Goal: Learn about a topic: Learn about a topic

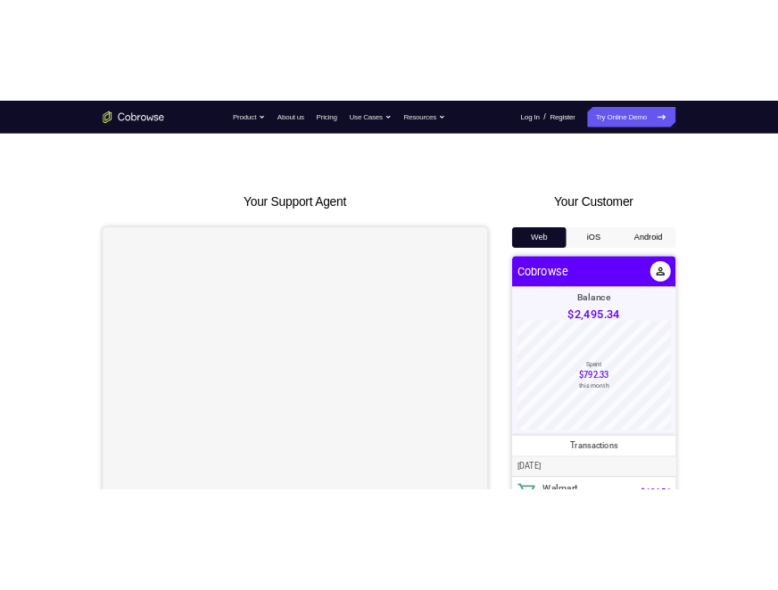
scroll to position [89, 0]
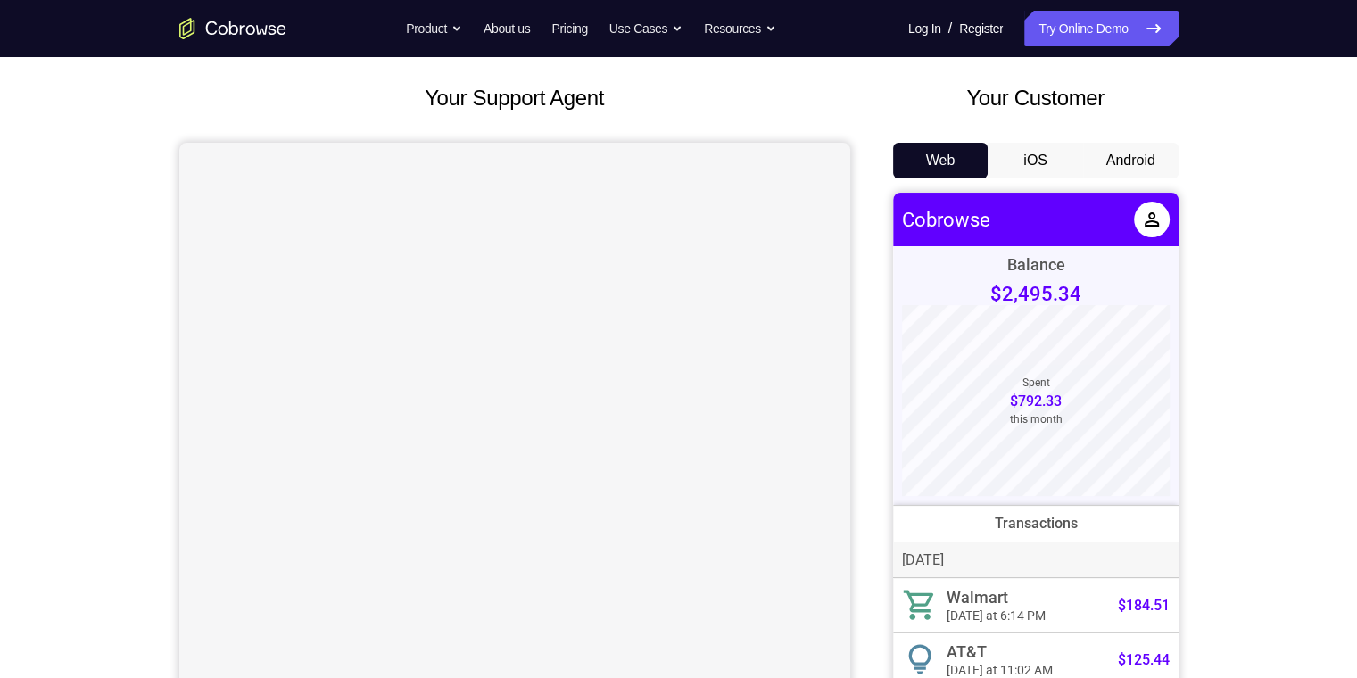
click at [432, 148] on button "Android" at bounding box center [1130, 161] width 95 height 36
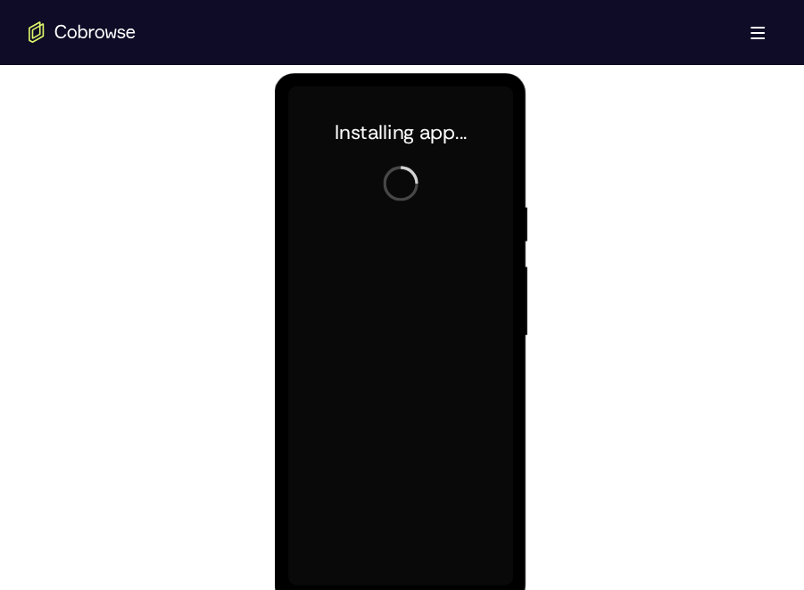
scroll to position [981, 0]
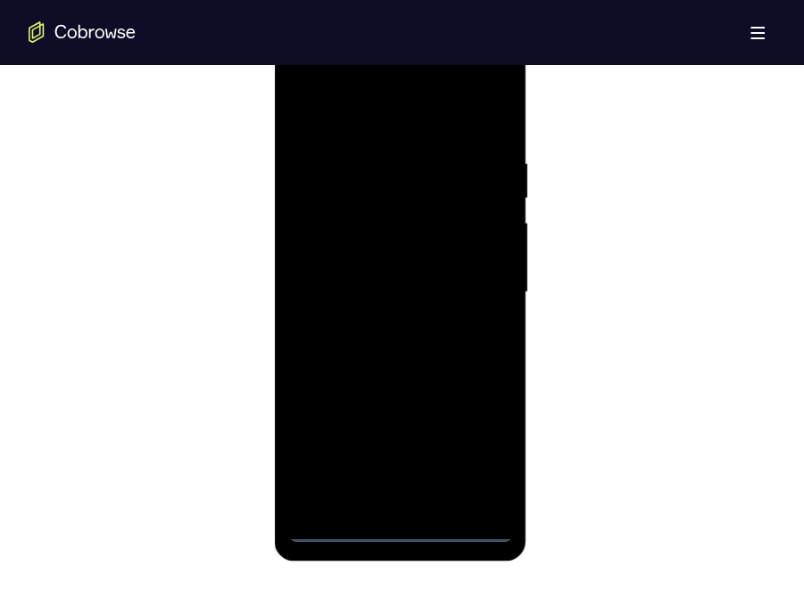
click at [400, 447] on div at bounding box center [400, 293] width 225 height 500
click at [395, 447] on div at bounding box center [400, 293] width 225 height 500
click at [432, 447] on div at bounding box center [400, 293] width 225 height 500
click at [401, 123] on div at bounding box center [400, 293] width 225 height 500
click at [359, 190] on div at bounding box center [400, 293] width 225 height 500
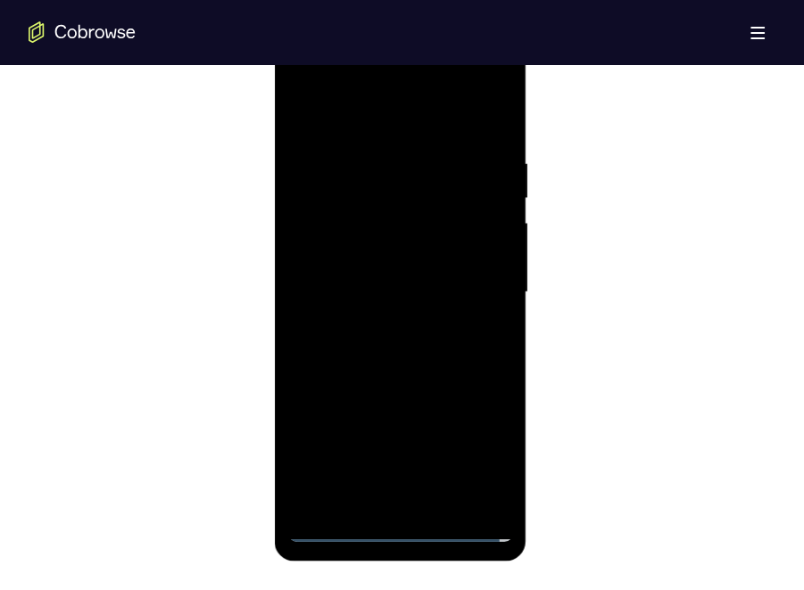
click at [343, 107] on div at bounding box center [400, 293] width 225 height 500
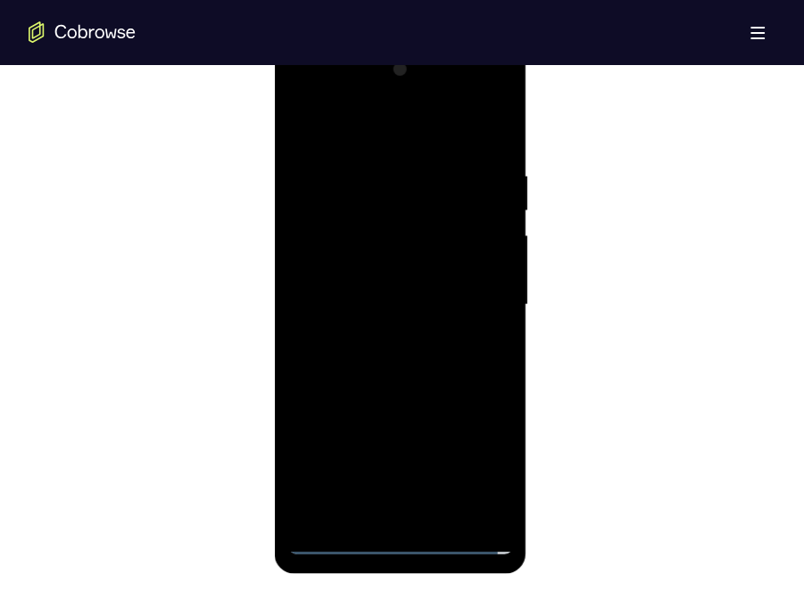
click at [316, 233] on div at bounding box center [400, 305] width 225 height 500
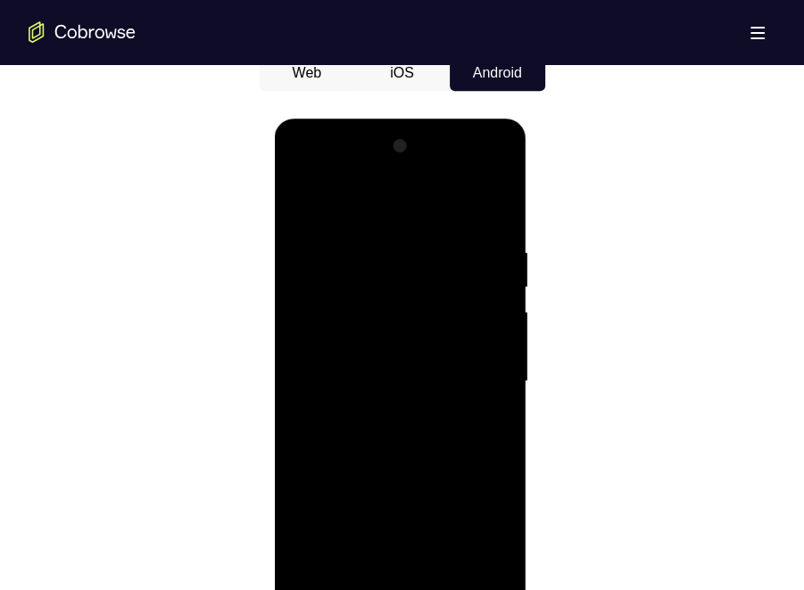
scroll to position [981, 0]
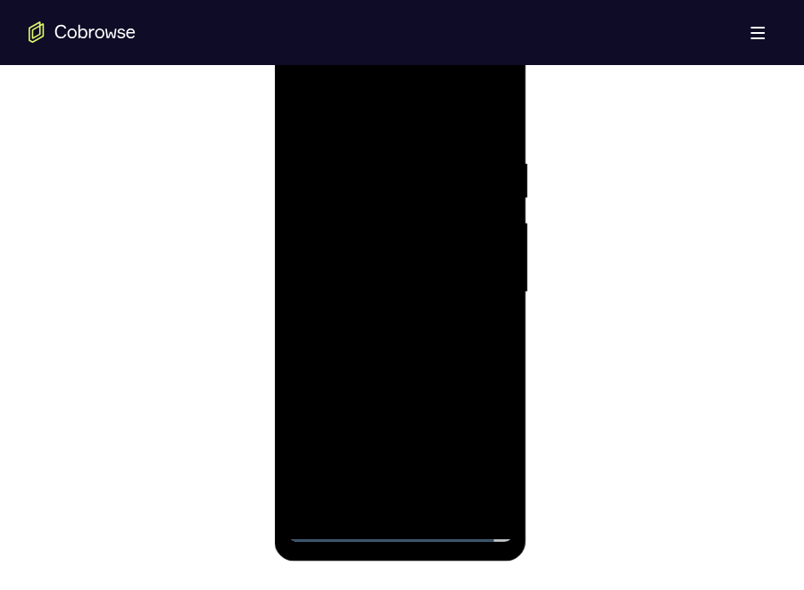
click at [414, 326] on div at bounding box center [400, 293] width 225 height 500
click at [341, 447] on div at bounding box center [400, 293] width 225 height 500
click at [382, 322] on div at bounding box center [400, 293] width 225 height 500
click at [385, 283] on div at bounding box center [400, 293] width 225 height 500
click at [338, 252] on div at bounding box center [400, 293] width 225 height 500
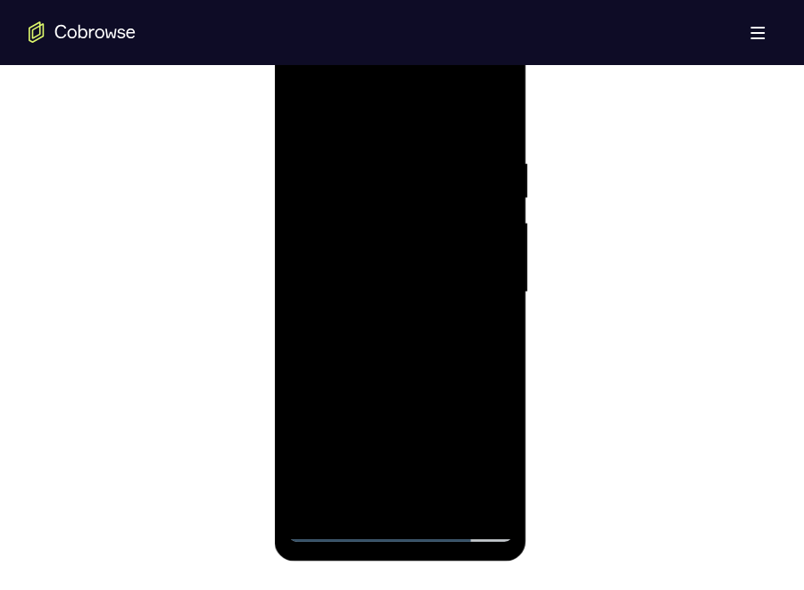
click at [432, 252] on div at bounding box center [400, 293] width 225 height 500
click at [418, 289] on div at bounding box center [400, 293] width 225 height 500
click at [412, 343] on div at bounding box center [400, 293] width 225 height 500
click at [401, 340] on div at bounding box center [400, 293] width 225 height 500
click at [296, 108] on div at bounding box center [400, 293] width 225 height 500
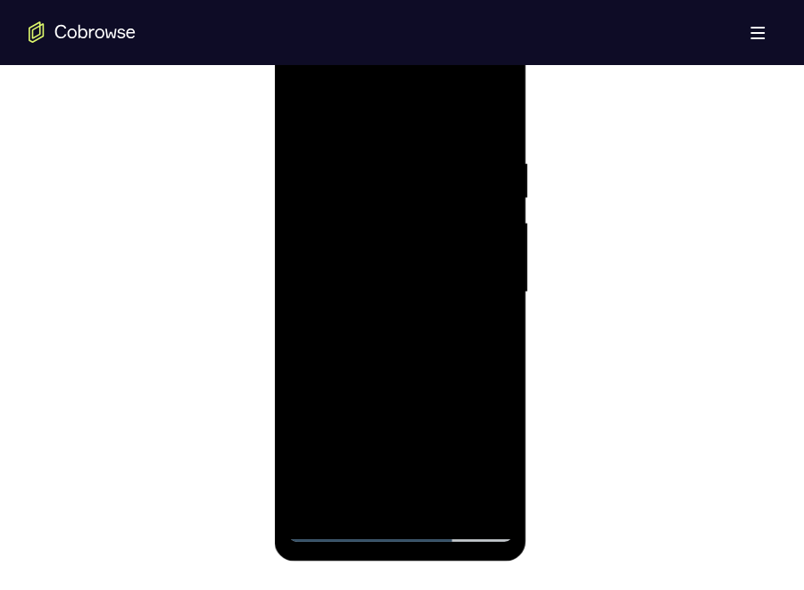
click at [361, 256] on div at bounding box center [400, 293] width 225 height 500
click at [365, 265] on div at bounding box center [400, 293] width 225 height 500
click at [365, 219] on div at bounding box center [400, 293] width 225 height 500
click at [351, 202] on div at bounding box center [400, 293] width 225 height 500
click at [346, 247] on div at bounding box center [400, 293] width 225 height 500
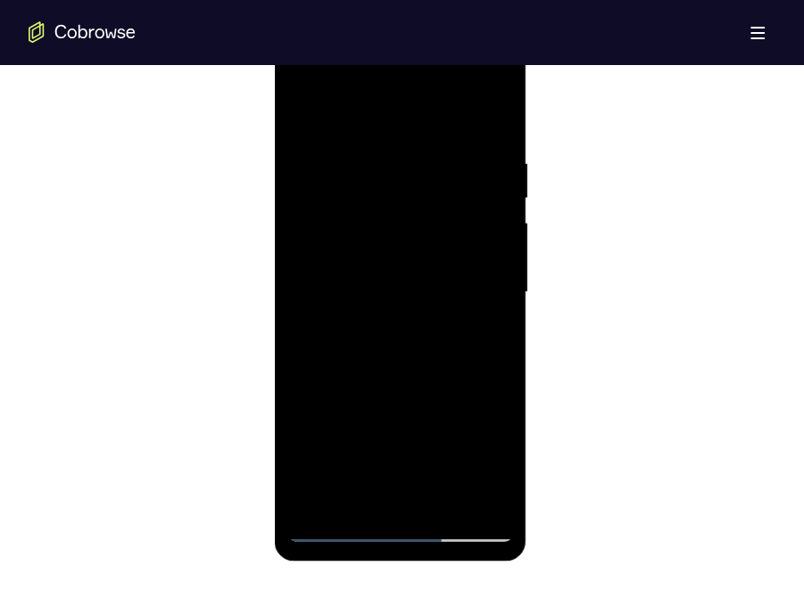
click at [432, 286] on div at bounding box center [400, 293] width 225 height 500
click at [413, 343] on div at bounding box center [400, 293] width 225 height 500
click at [389, 397] on div at bounding box center [400, 293] width 225 height 500
click at [297, 108] on div at bounding box center [400, 293] width 225 height 500
click at [304, 116] on div at bounding box center [400, 293] width 225 height 500
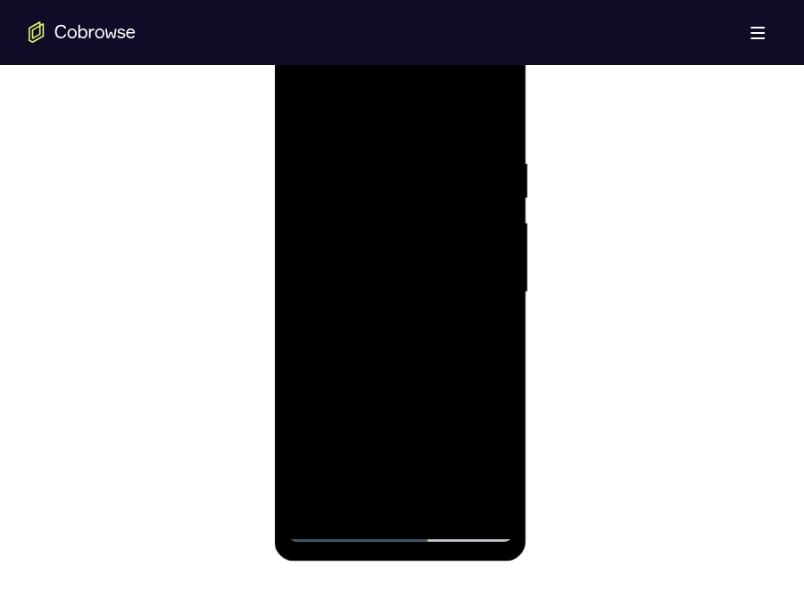
click at [403, 292] on div at bounding box center [400, 293] width 225 height 500
click at [402, 277] on div at bounding box center [400, 293] width 225 height 500
click at [418, 250] on div at bounding box center [400, 293] width 225 height 500
drag, startPoint x: 496, startPoint y: 249, endPoint x: 478, endPoint y: 256, distance: 19.2
click at [432, 256] on div at bounding box center [400, 293] width 225 height 500
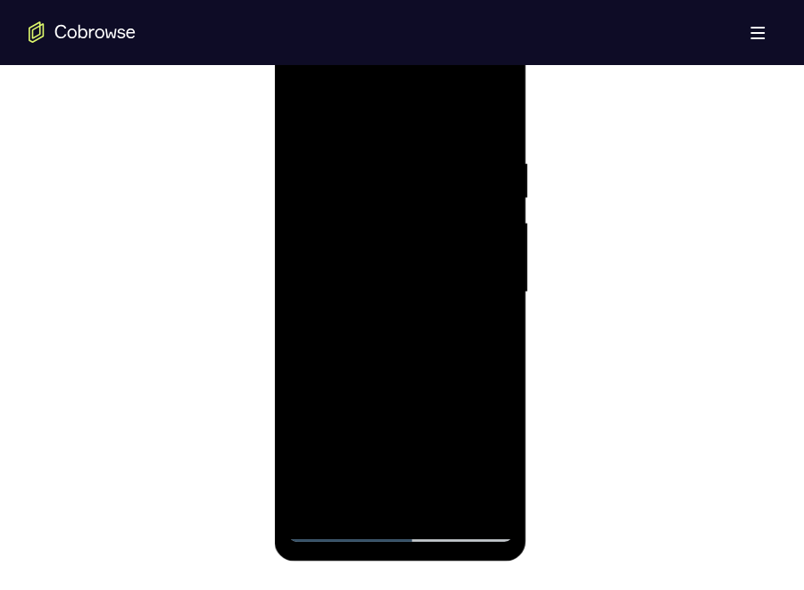
drag, startPoint x: 478, startPoint y: 256, endPoint x: 494, endPoint y: 250, distance: 17.2
click at [432, 249] on div at bounding box center [400, 293] width 225 height 500
click at [432, 251] on div at bounding box center [400, 293] width 225 height 500
click at [432, 311] on div at bounding box center [400, 293] width 225 height 500
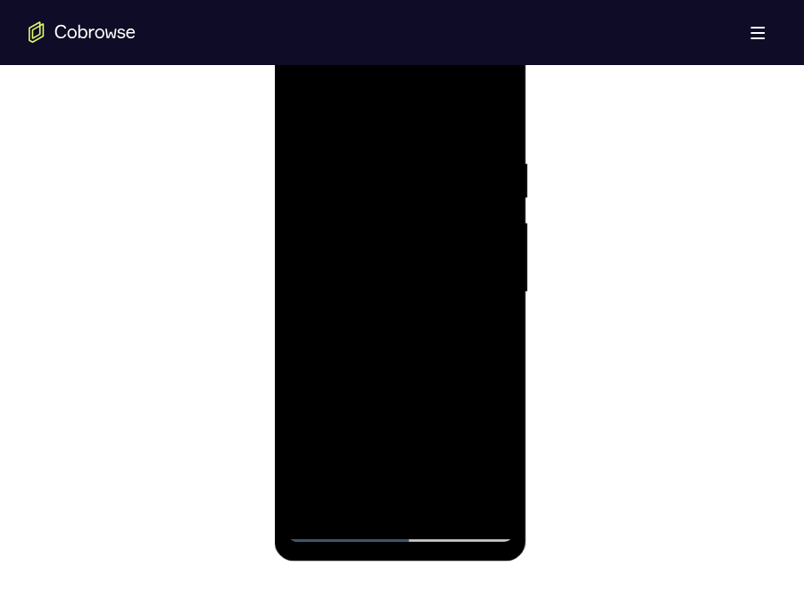
click at [422, 294] on div at bounding box center [400, 293] width 225 height 500
click at [395, 350] on div at bounding box center [400, 293] width 225 height 500
drag, startPoint x: 372, startPoint y: 111, endPoint x: 521, endPoint y: 136, distance: 150.9
click at [432, 119] on html "Online web based iOS Simulators and Android Emulators. Run iPhone, iPad, Mobile…" at bounding box center [402, 296] width 254 height 535
click at [301, 111] on div at bounding box center [400, 293] width 225 height 500
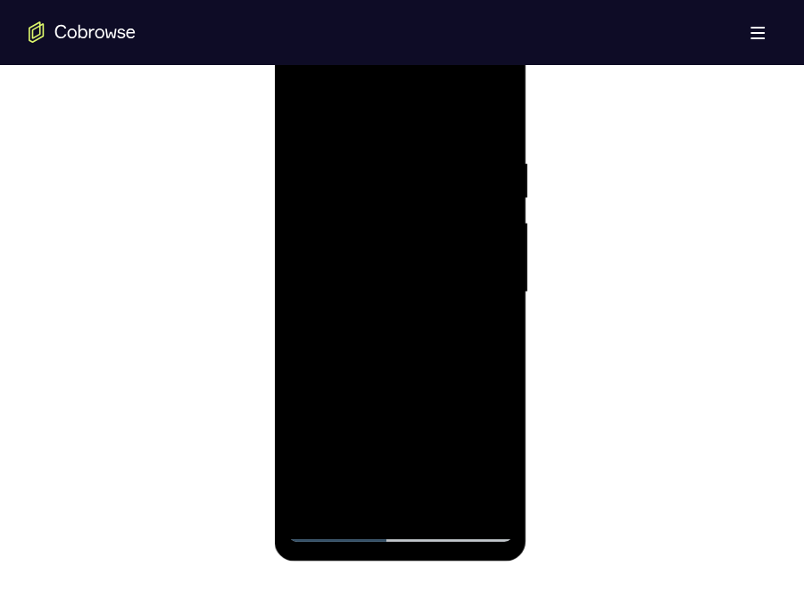
click at [329, 268] on div at bounding box center [400, 293] width 225 height 500
click at [392, 179] on div at bounding box center [400, 293] width 225 height 500
click at [383, 172] on div at bounding box center [400, 293] width 225 height 500
click at [395, 261] on div at bounding box center [400, 293] width 225 height 500
click at [360, 301] on div at bounding box center [400, 293] width 225 height 500
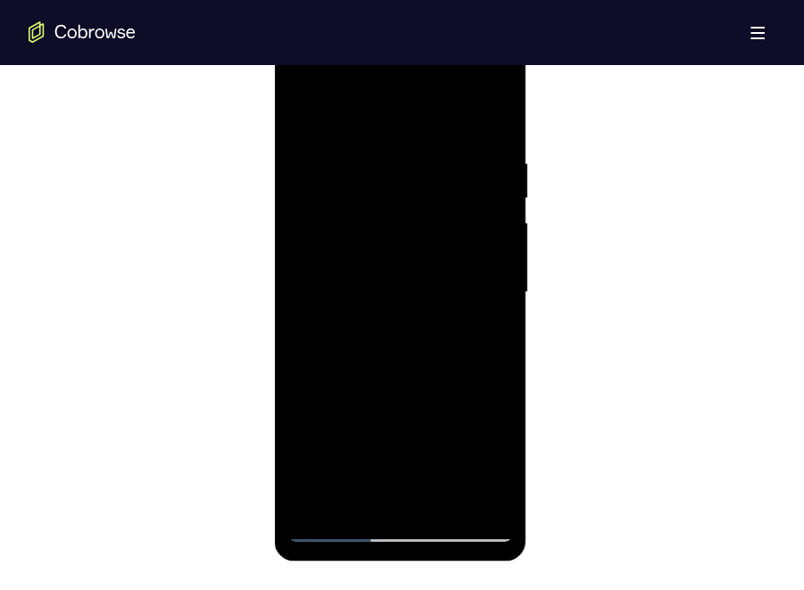
click at [432, 285] on div at bounding box center [400, 293] width 225 height 500
click at [392, 358] on div at bounding box center [400, 293] width 225 height 500
click at [417, 393] on div at bounding box center [400, 293] width 225 height 500
click at [432, 200] on div at bounding box center [400, 293] width 225 height 500
click at [409, 276] on div at bounding box center [400, 293] width 225 height 500
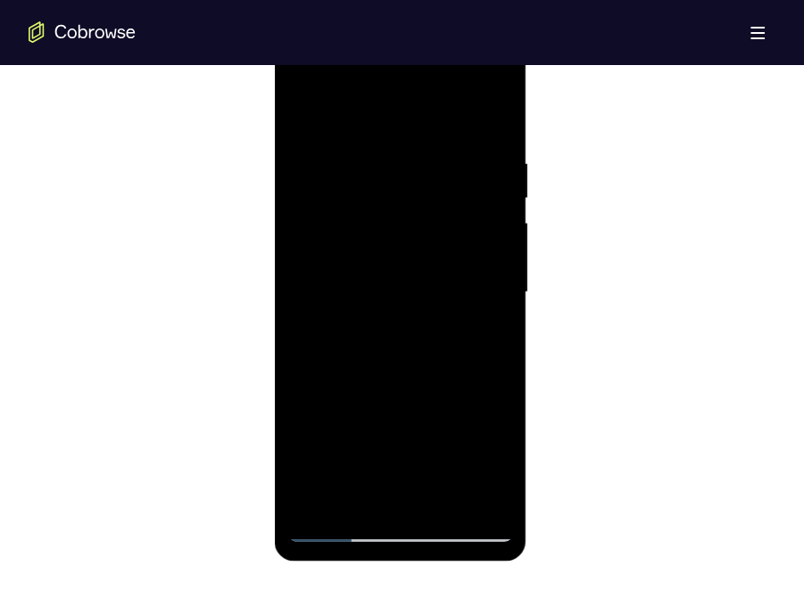
click at [411, 280] on div at bounding box center [400, 293] width 225 height 500
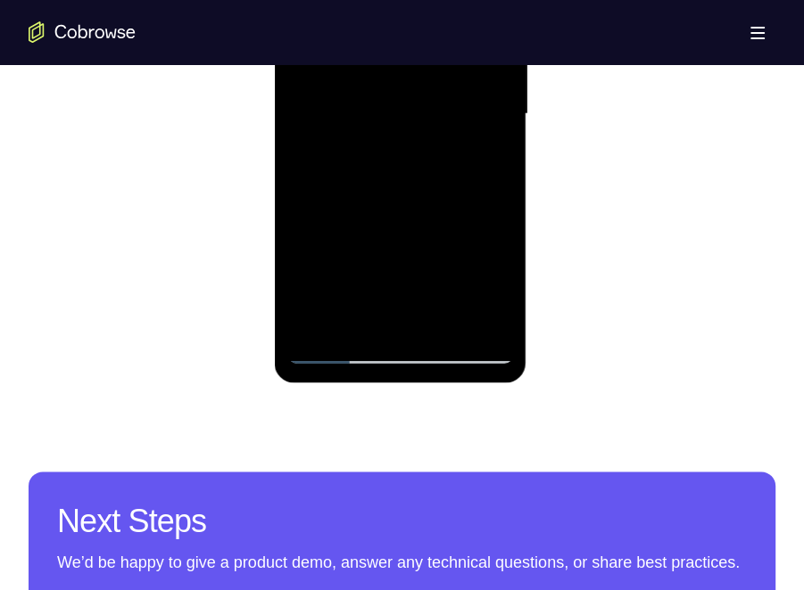
scroll to position [1070, 0]
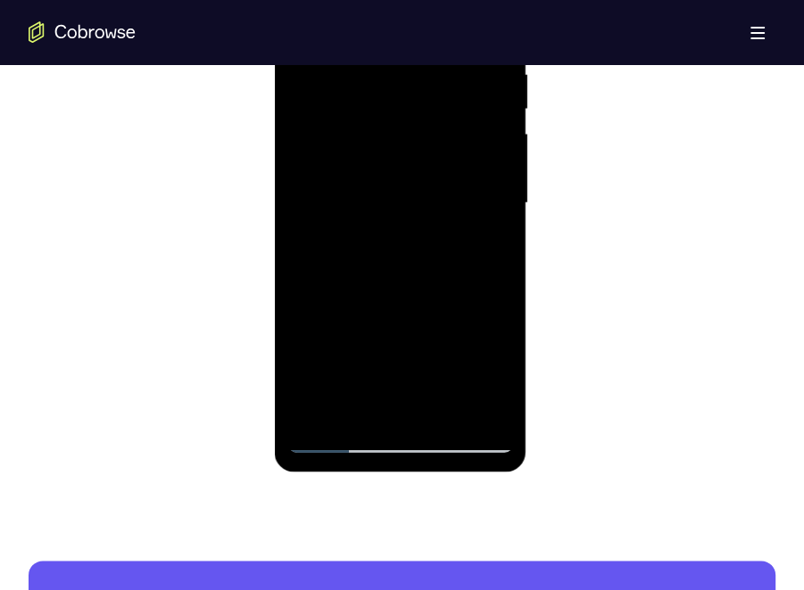
click at [432, 365] on div at bounding box center [400, 204] width 225 height 500
click at [432, 89] on div at bounding box center [400, 204] width 225 height 500
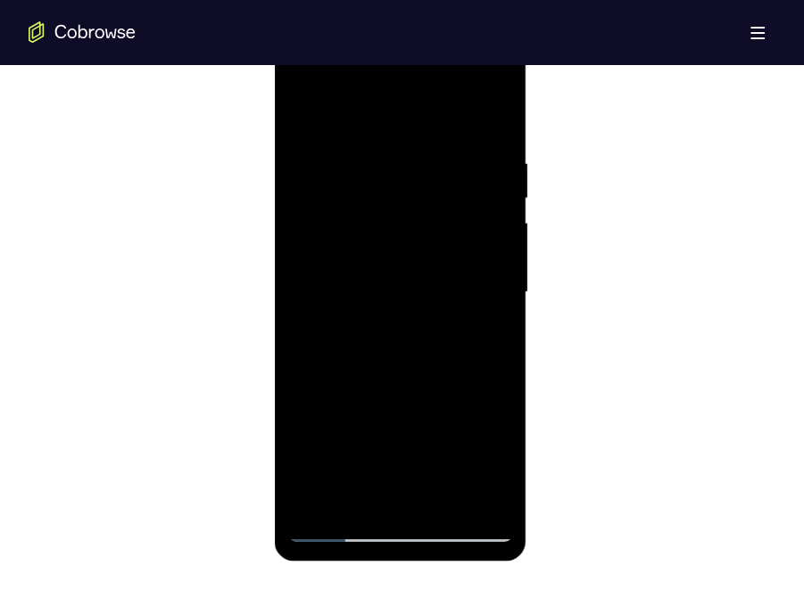
click at [425, 447] on div at bounding box center [400, 293] width 225 height 500
click at [335, 447] on div at bounding box center [400, 293] width 225 height 500
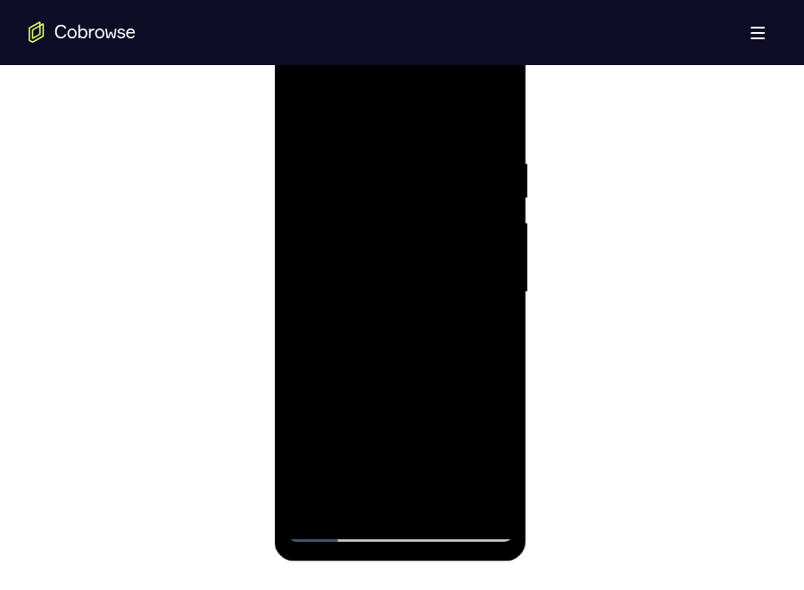
click at [335, 447] on div at bounding box center [400, 293] width 225 height 500
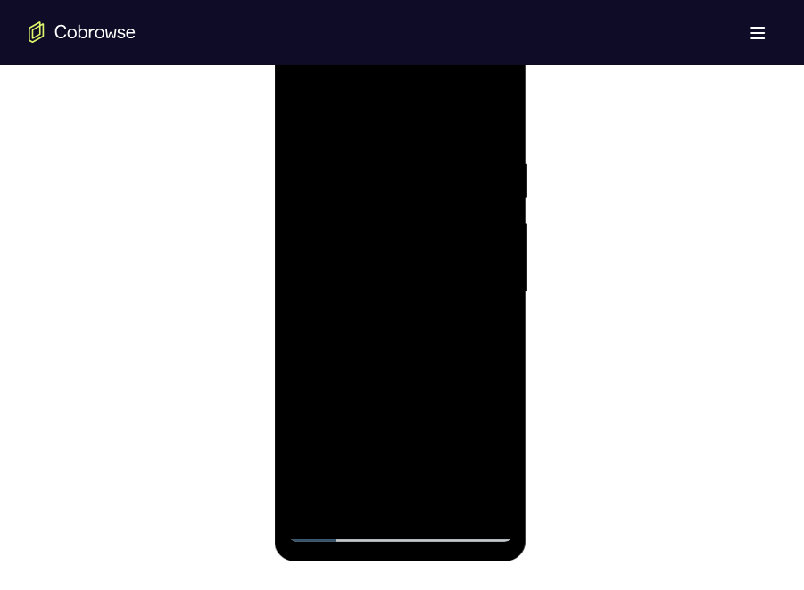
click at [395, 447] on div at bounding box center [400, 293] width 225 height 500
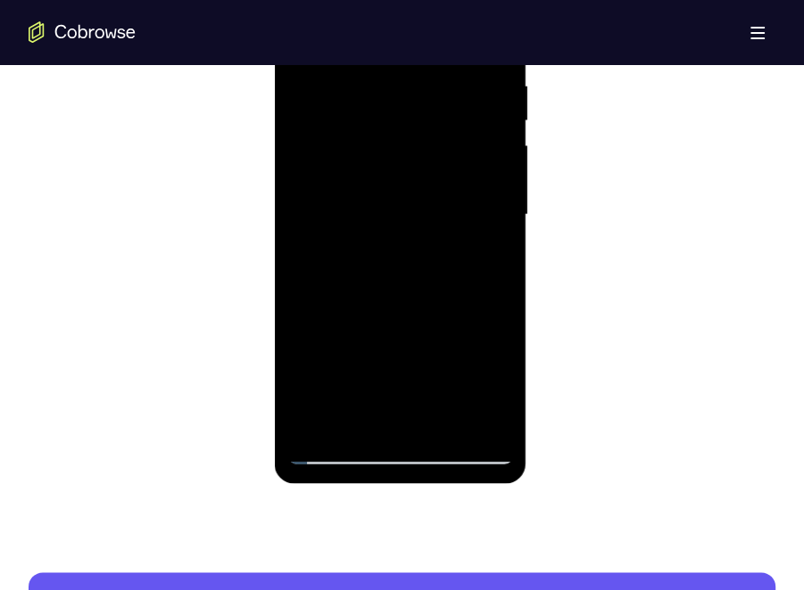
scroll to position [714, 0]
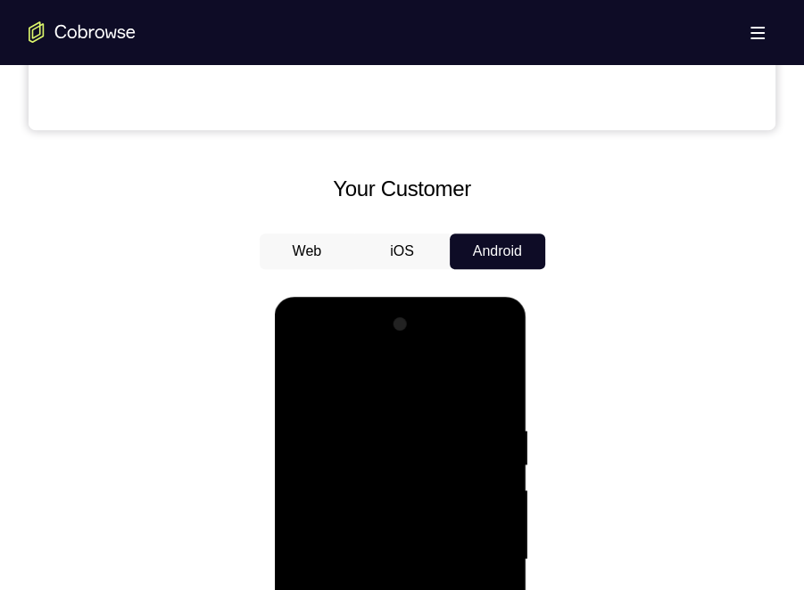
click at [306, 247] on button "Web" at bounding box center [307, 252] width 95 height 36
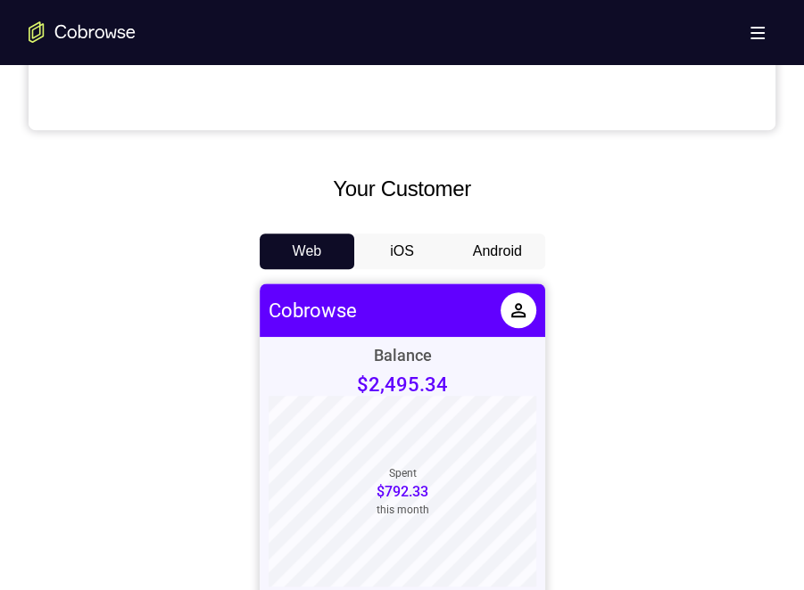
click at [432, 255] on button "Android" at bounding box center [497, 252] width 95 height 36
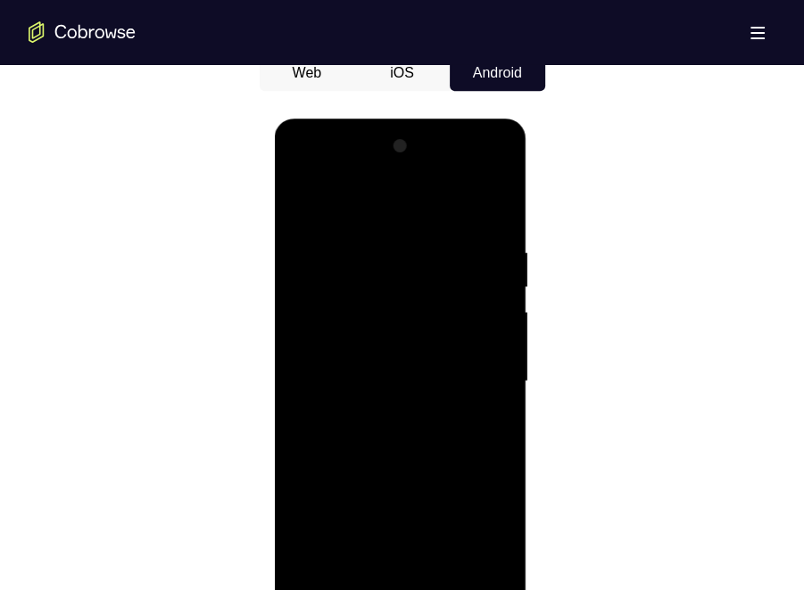
scroll to position [803, 0]
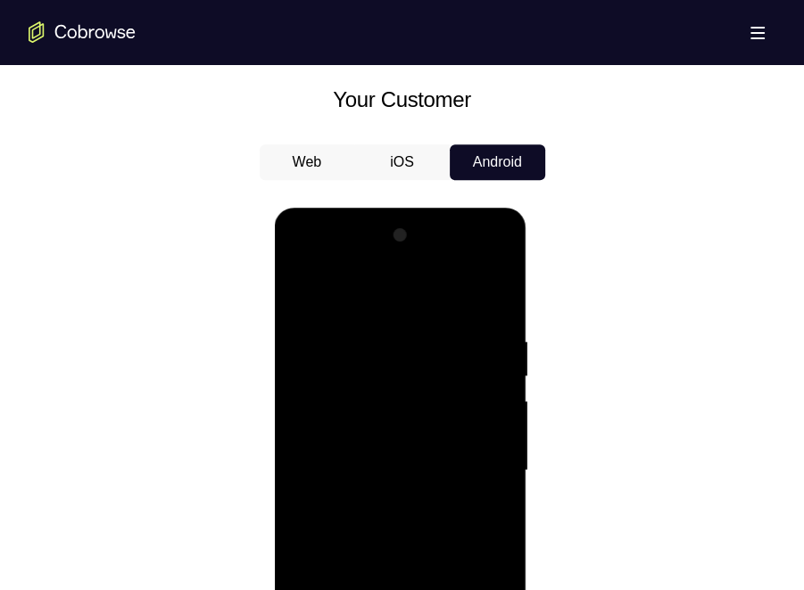
click at [408, 159] on button "iOS" at bounding box center [401, 163] width 95 height 36
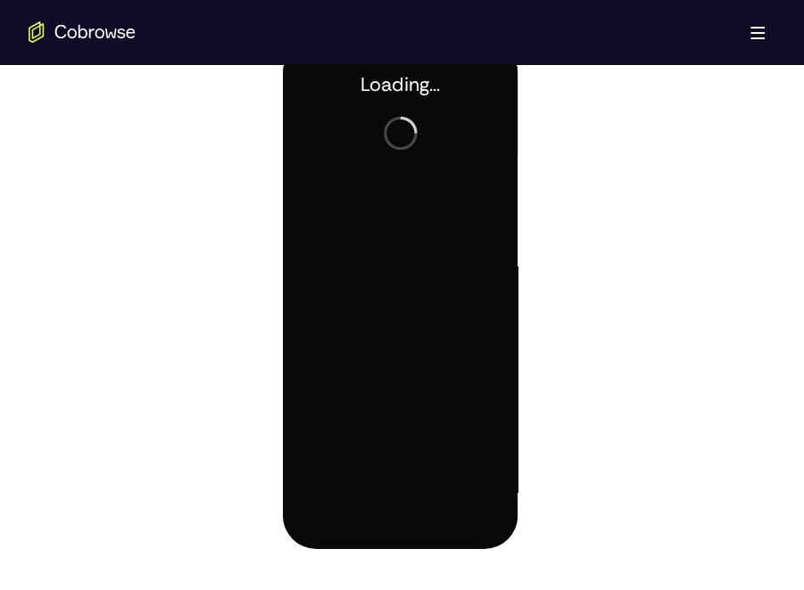
scroll to position [0, 0]
drag, startPoint x: 808, startPoint y: 443, endPoint x: 480, endPoint y: 398, distance: 331.4
click at [432, 398] on div at bounding box center [398, 293] width 235 height 509
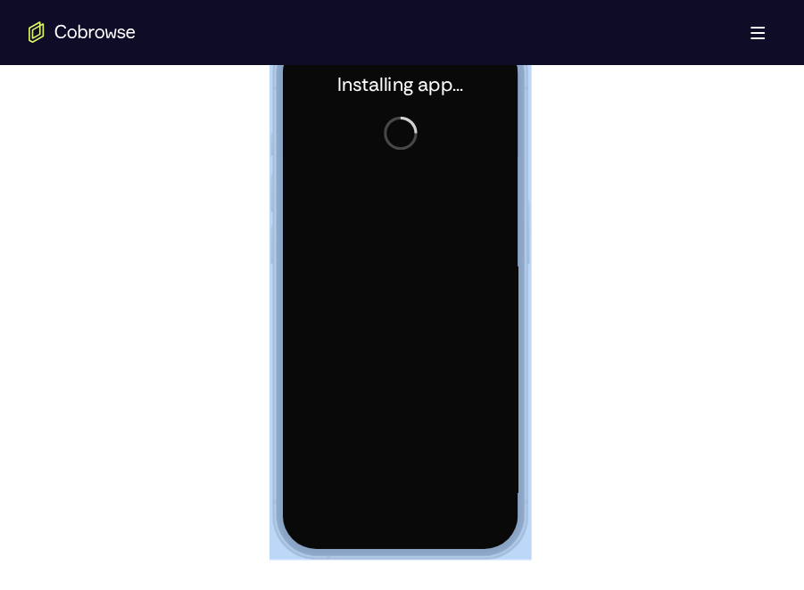
click at [432, 398] on div at bounding box center [398, 293] width 235 height 509
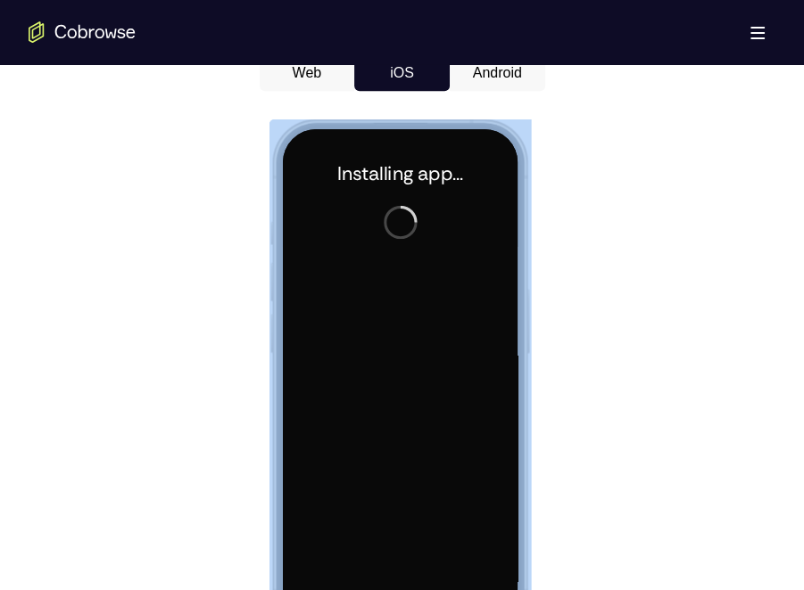
click at [432, 133] on div "Installing app..." at bounding box center [399, 384] width 262 height 530
click at [432, 139] on div "Installing app..." at bounding box center [399, 384] width 262 height 530
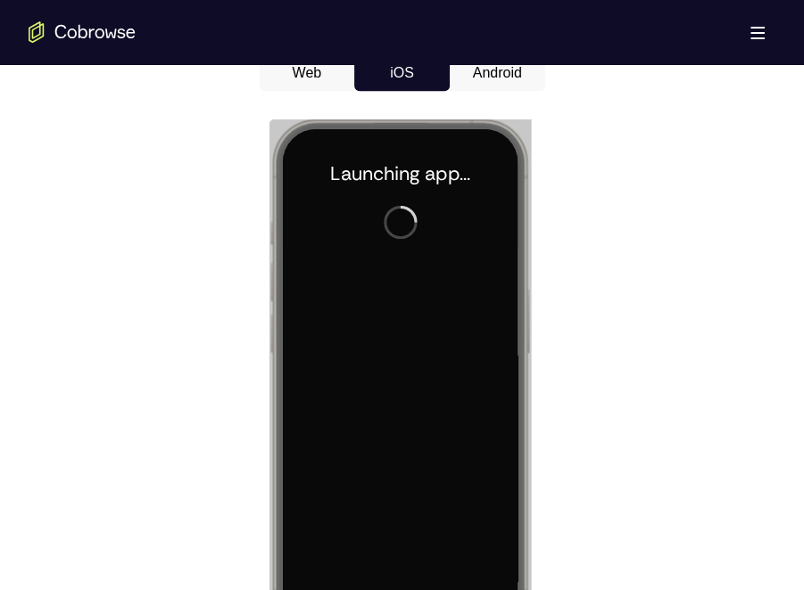
click at [432, 150] on div at bounding box center [402, 379] width 747 height 549
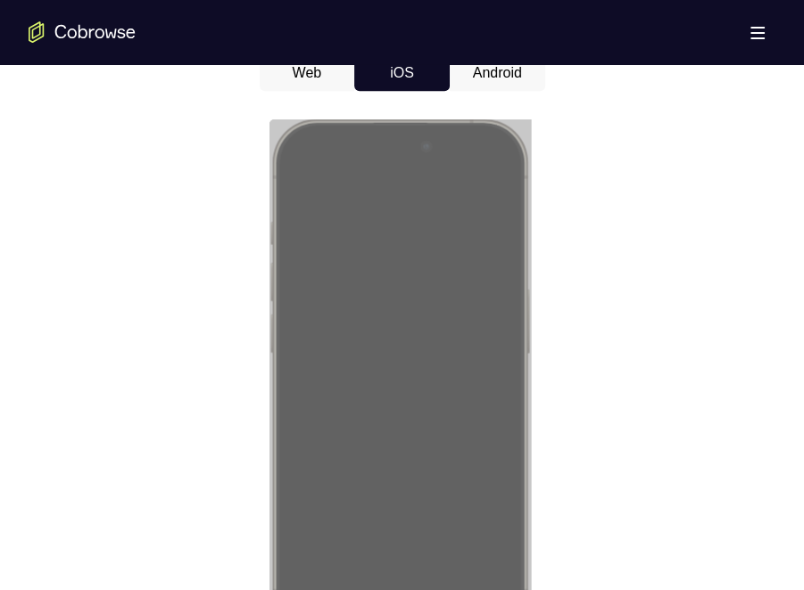
scroll to position [1160, 0]
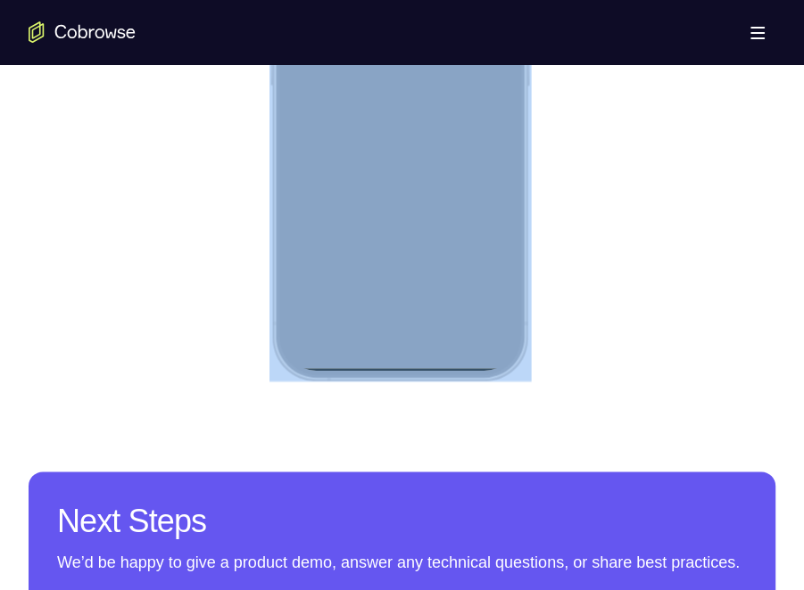
click at [412, 362] on div at bounding box center [398, 115] width 235 height 509
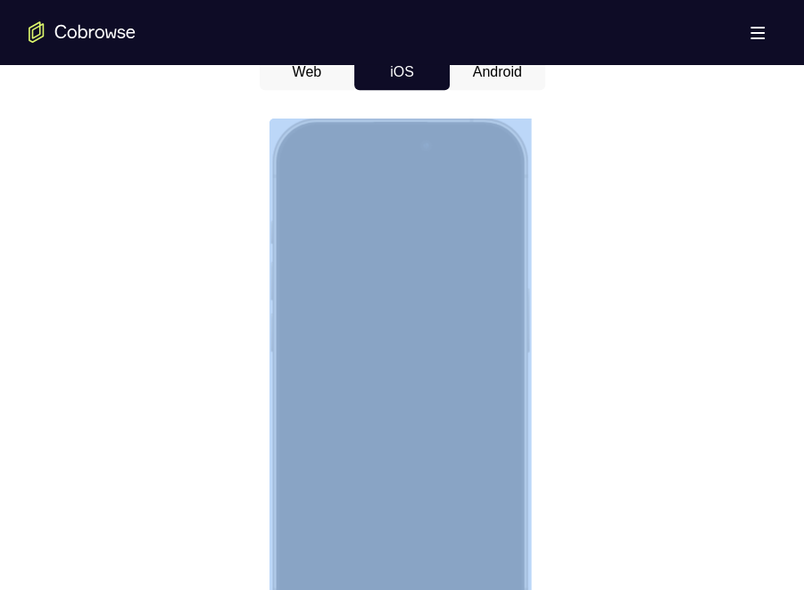
scroll to position [981, 0]
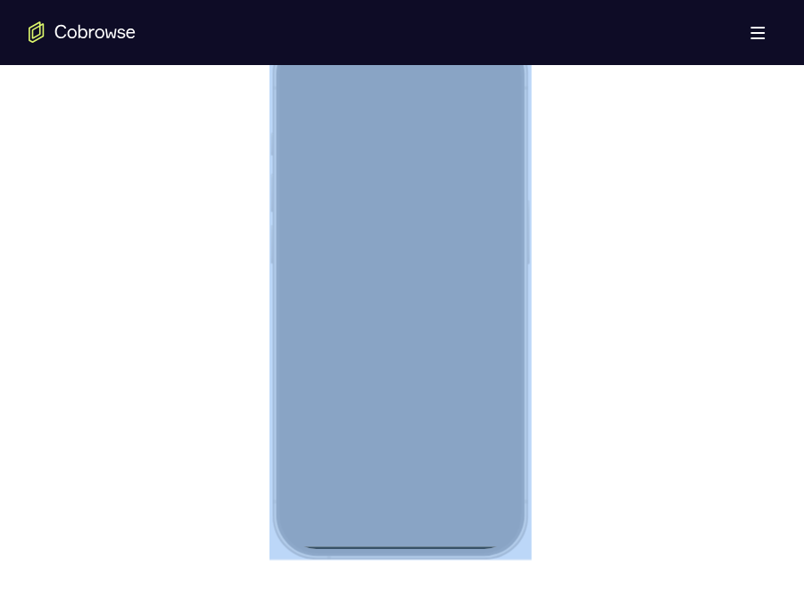
click at [419, 447] on div at bounding box center [398, 293] width 235 height 509
click at [418, 447] on div at bounding box center [398, 293] width 235 height 509
click at [415, 447] on div at bounding box center [398, 293] width 235 height 509
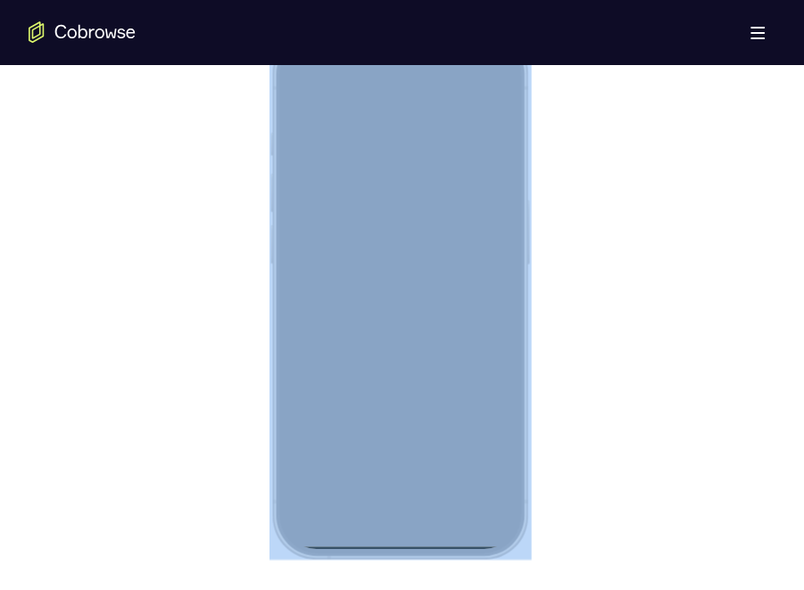
click at [419, 447] on div at bounding box center [398, 293] width 235 height 509
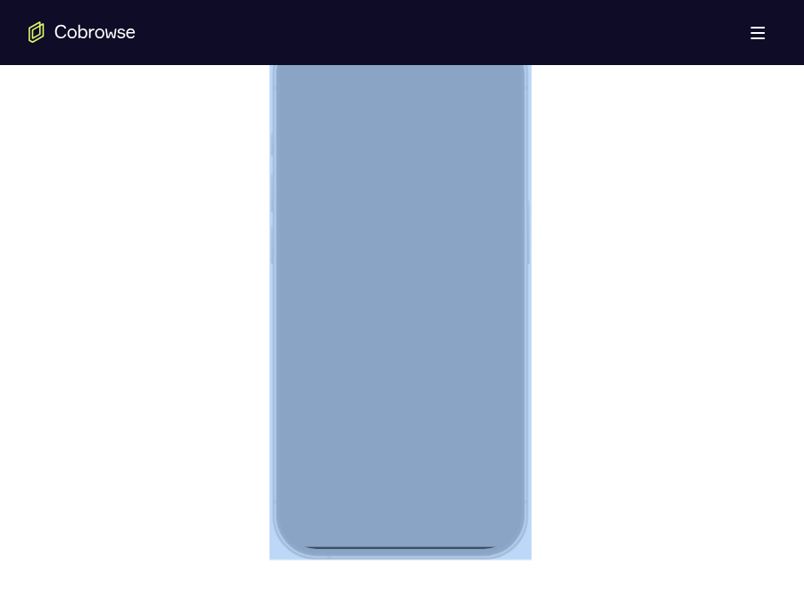
click at [419, 447] on div at bounding box center [398, 293] width 235 height 509
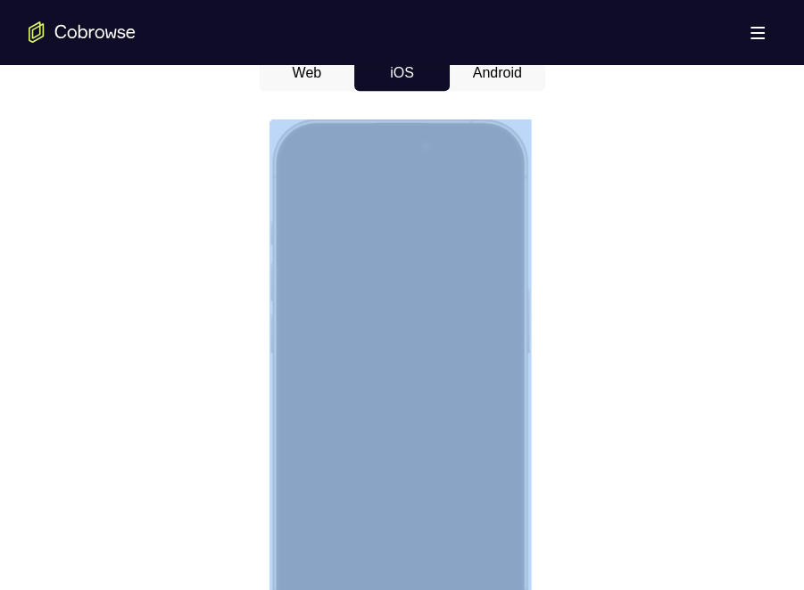
click at [432, 149] on div at bounding box center [398, 382] width 235 height 509
click at [337, 152] on div at bounding box center [398, 382] width 235 height 509
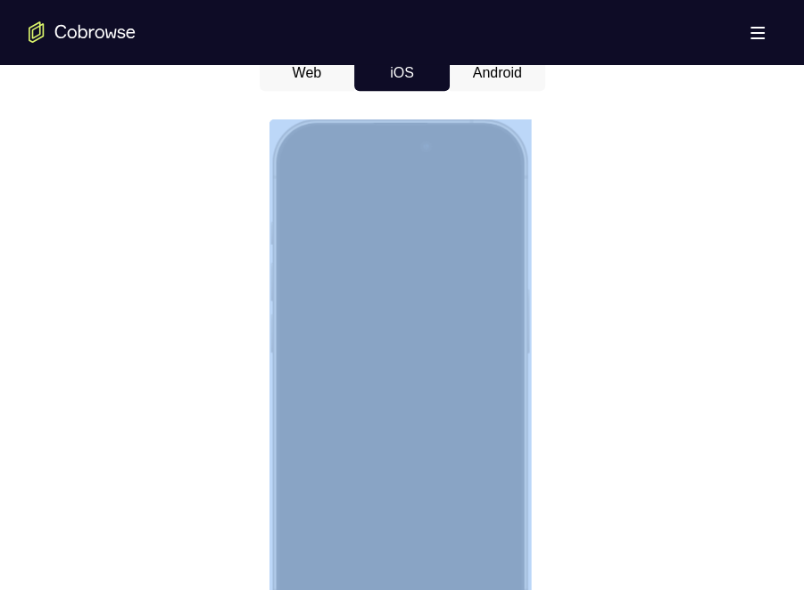
click at [337, 152] on div at bounding box center [398, 382] width 235 height 509
click at [432, 447] on div at bounding box center [398, 382] width 235 height 509
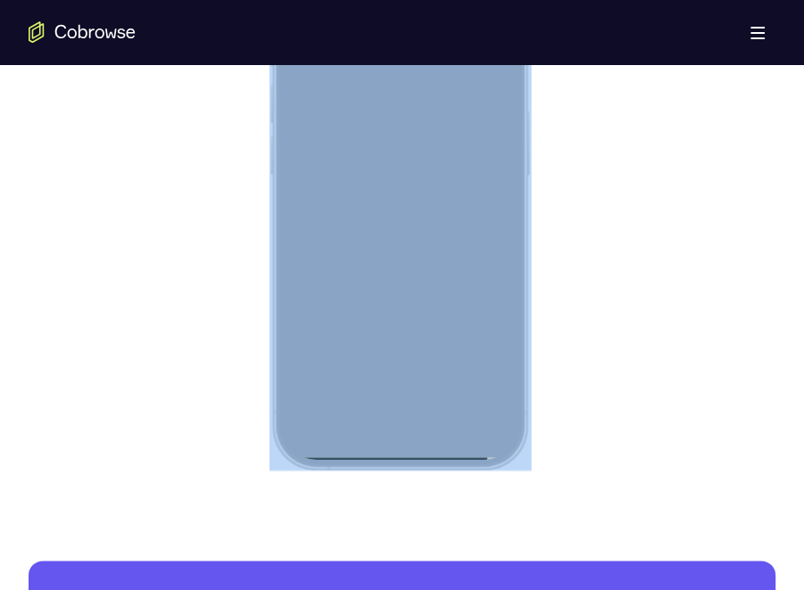
click at [432, 351] on div at bounding box center [398, 204] width 235 height 509
click at [432, 372] on div at bounding box center [398, 204] width 235 height 509
click at [417, 445] on div at bounding box center [398, 204] width 235 height 509
click at [409, 447] on div at bounding box center [398, 204] width 235 height 509
drag, startPoint x: 409, startPoint y: 447, endPoint x: 383, endPoint y: 450, distance: 26.1
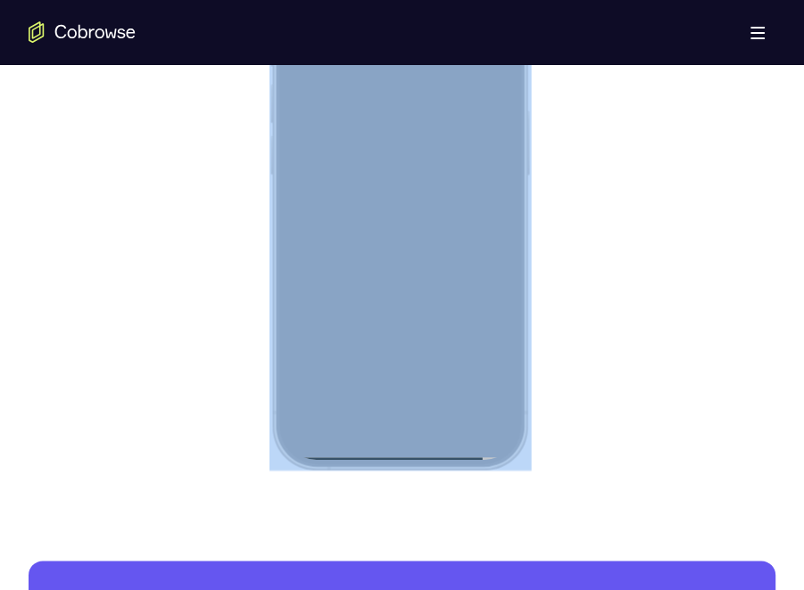
click at [384, 447] on div at bounding box center [398, 204] width 235 height 509
click at [369, 447] on div at bounding box center [398, 204] width 235 height 509
click at [432, 447] on div at bounding box center [398, 204] width 235 height 509
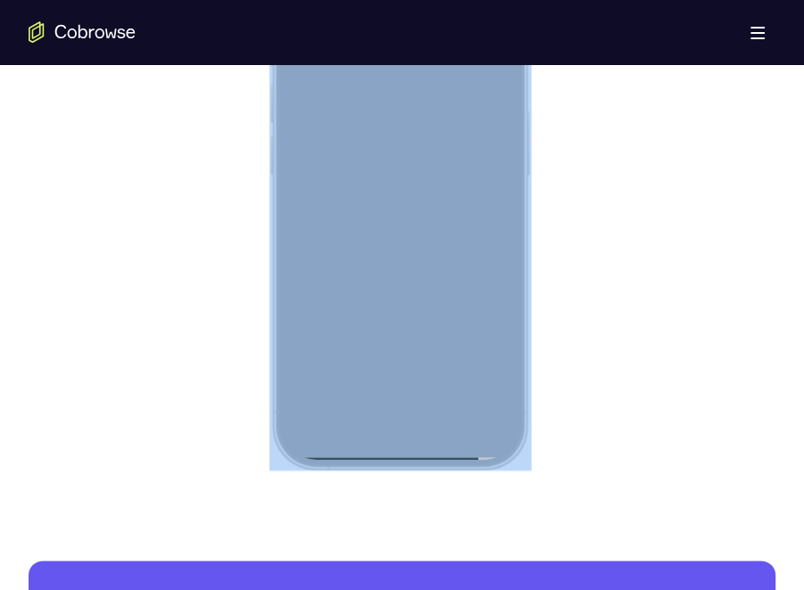
click at [432, 447] on div at bounding box center [398, 204] width 235 height 509
click at [421, 447] on div at bounding box center [398, 204] width 235 height 509
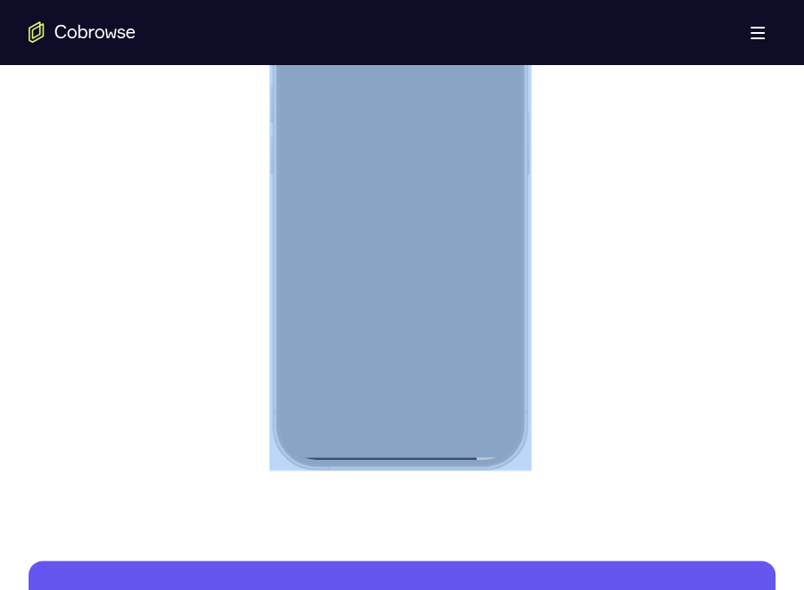
drag, startPoint x: 421, startPoint y: 447, endPoint x: 459, endPoint y: 408, distance: 54.9
click at [421, 447] on div at bounding box center [398, 204] width 235 height 509
drag, startPoint x: 459, startPoint y: 408, endPoint x: 437, endPoint y: 399, distance: 24.0
click at [432, 399] on div at bounding box center [398, 204] width 235 height 509
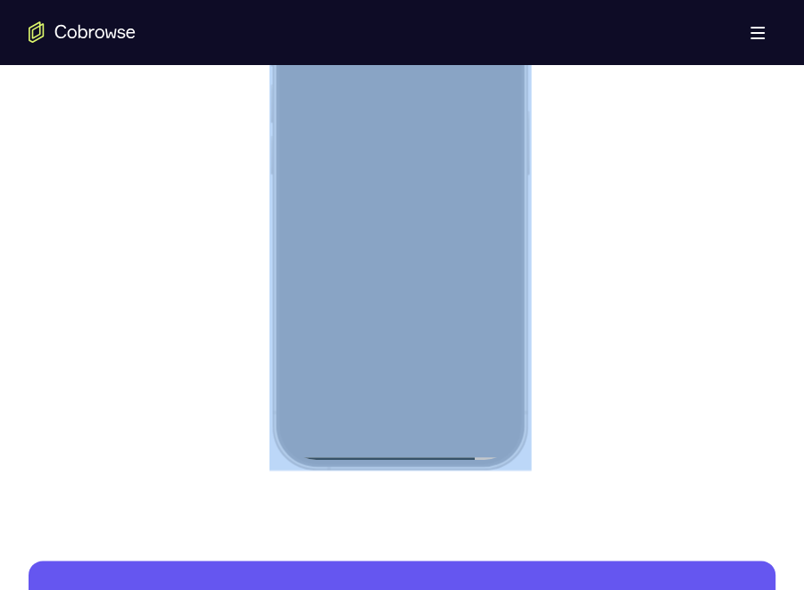
drag, startPoint x: 437, startPoint y: 399, endPoint x: 447, endPoint y: 409, distance: 14.5
click at [430, 311] on div at bounding box center [398, 204] width 235 height 509
click at [432, 335] on div at bounding box center [398, 204] width 235 height 509
click at [430, 355] on div at bounding box center [398, 204] width 235 height 509
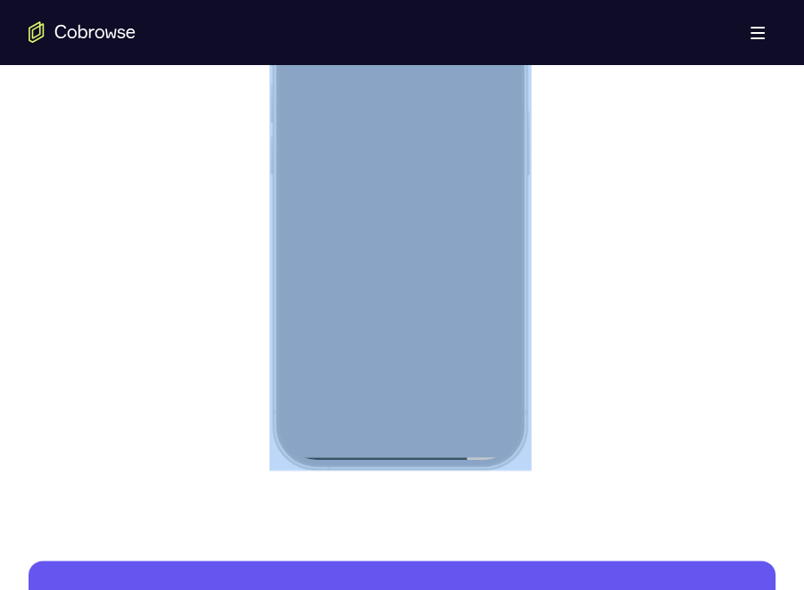
scroll to position [981, 0]
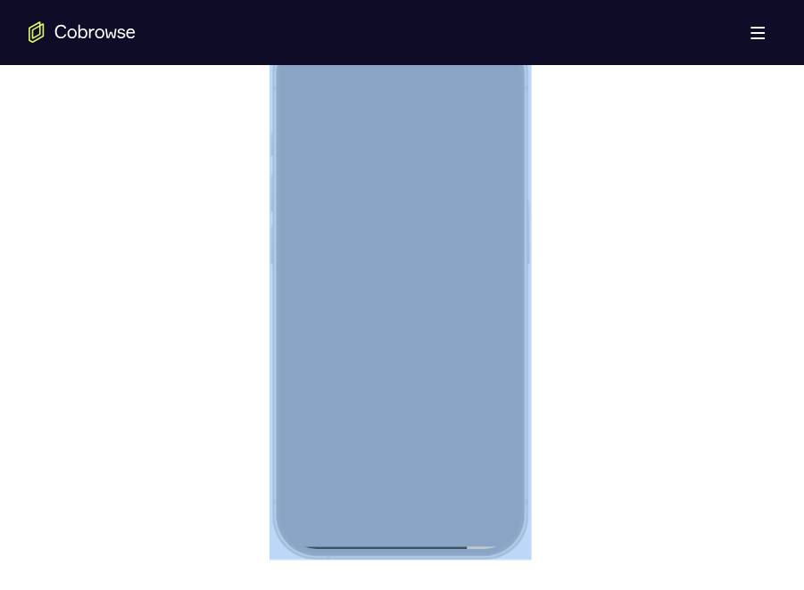
drag, startPoint x: 301, startPoint y: 91, endPoint x: 285, endPoint y: 97, distance: 16.4
click at [298, 92] on div at bounding box center [398, 293] width 235 height 509
click at [285, 97] on div at bounding box center [398, 293] width 235 height 509
click at [291, 101] on div at bounding box center [398, 293] width 235 height 509
click at [298, 111] on div at bounding box center [398, 293] width 235 height 509
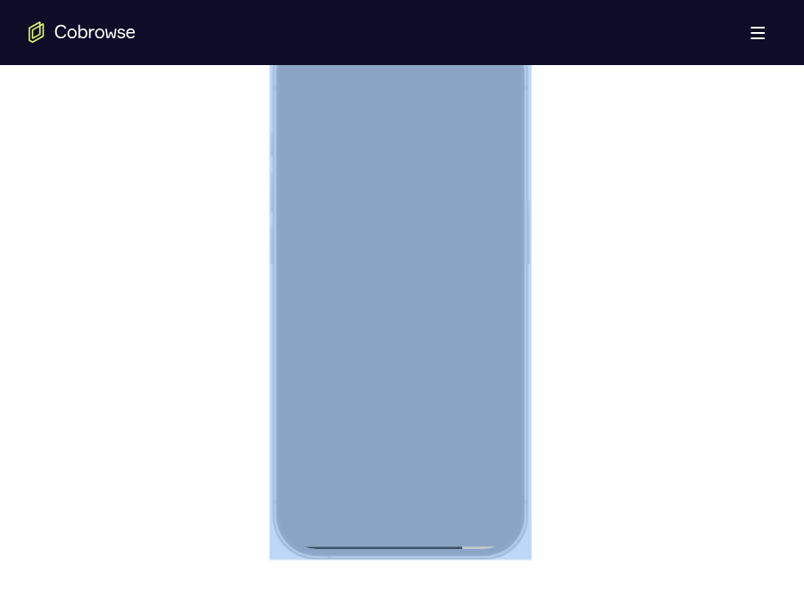
click at [391, 86] on div at bounding box center [398, 293] width 235 height 509
click at [406, 87] on div at bounding box center [398, 293] width 235 height 509
click at [400, 87] on div at bounding box center [398, 293] width 235 height 509
click at [401, 79] on div at bounding box center [398, 293] width 235 height 509
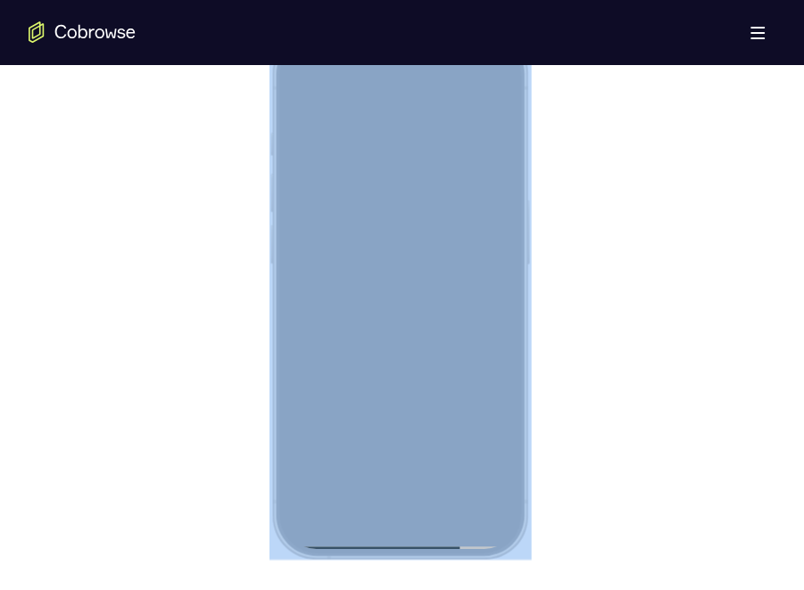
click at [401, 79] on div at bounding box center [398, 293] width 235 height 509
drag, startPoint x: 396, startPoint y: 83, endPoint x: 391, endPoint y: 102, distance: 19.5
click at [391, 100] on div at bounding box center [398, 293] width 235 height 509
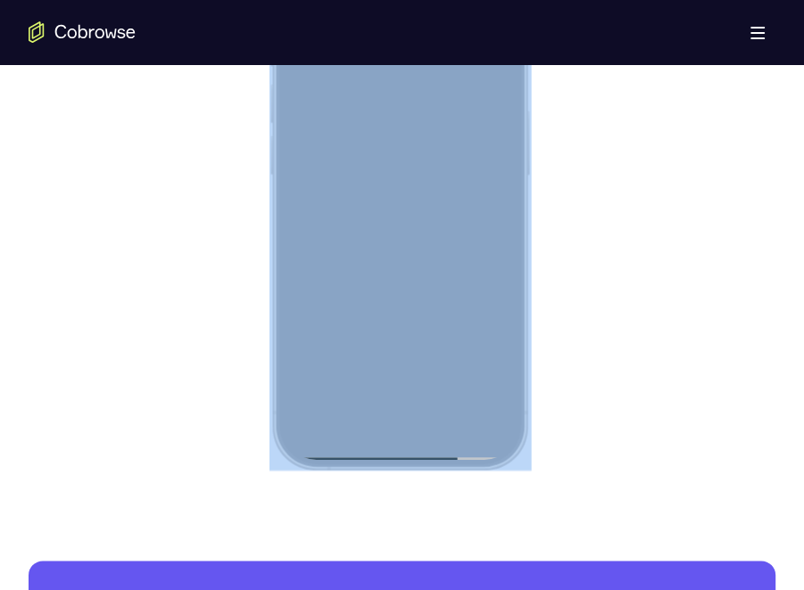
click at [415, 447] on div at bounding box center [398, 204] width 235 height 509
click at [401, 446] on div at bounding box center [398, 204] width 235 height 509
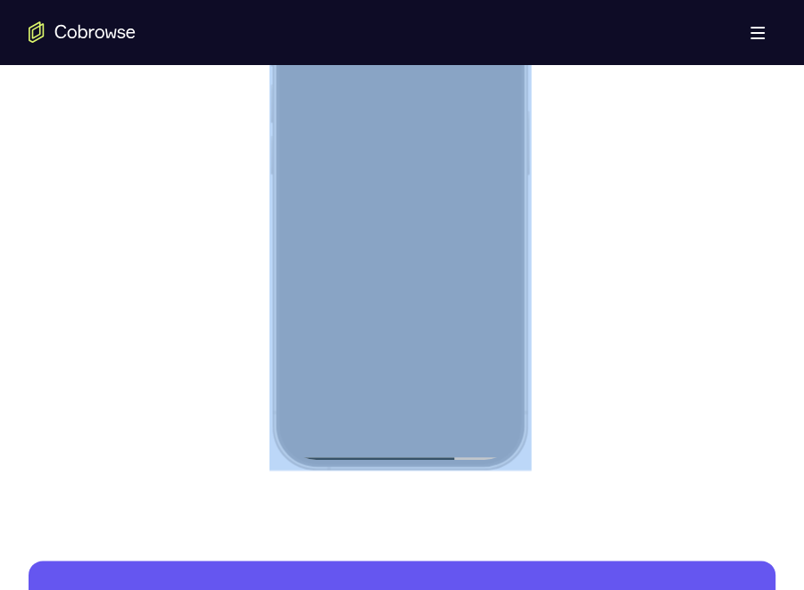
click at [401, 446] on div at bounding box center [398, 204] width 235 height 509
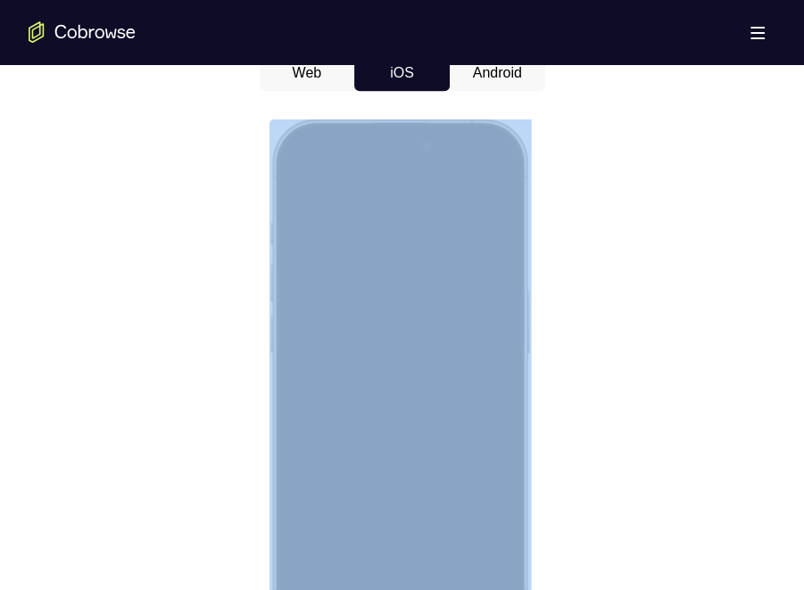
click at [401, 153] on div at bounding box center [398, 382] width 235 height 509
click at [402, 150] on div at bounding box center [398, 382] width 235 height 509
click at [402, 149] on div at bounding box center [398, 382] width 235 height 509
click at [432, 140] on div at bounding box center [398, 382] width 235 height 509
drag, startPoint x: 462, startPoint y: 140, endPoint x: 473, endPoint y: 154, distance: 17.8
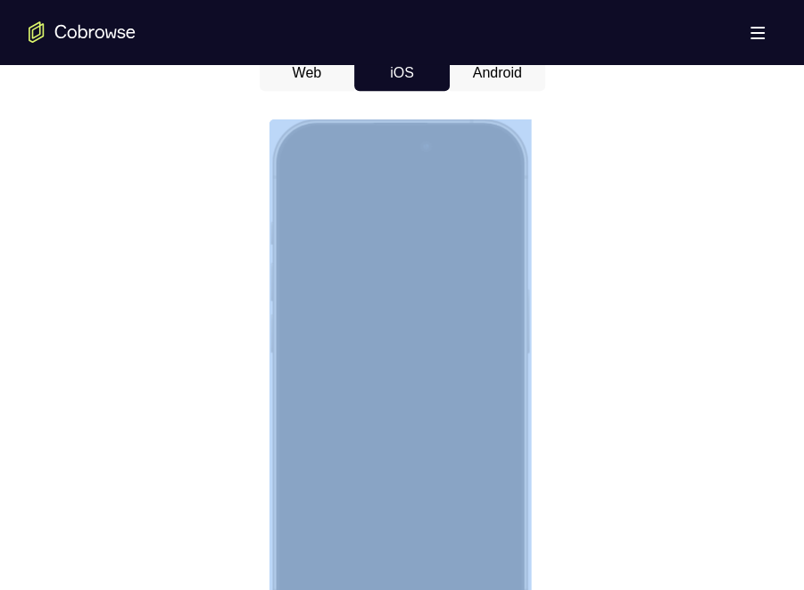
click at [432, 156] on div at bounding box center [398, 382] width 235 height 509
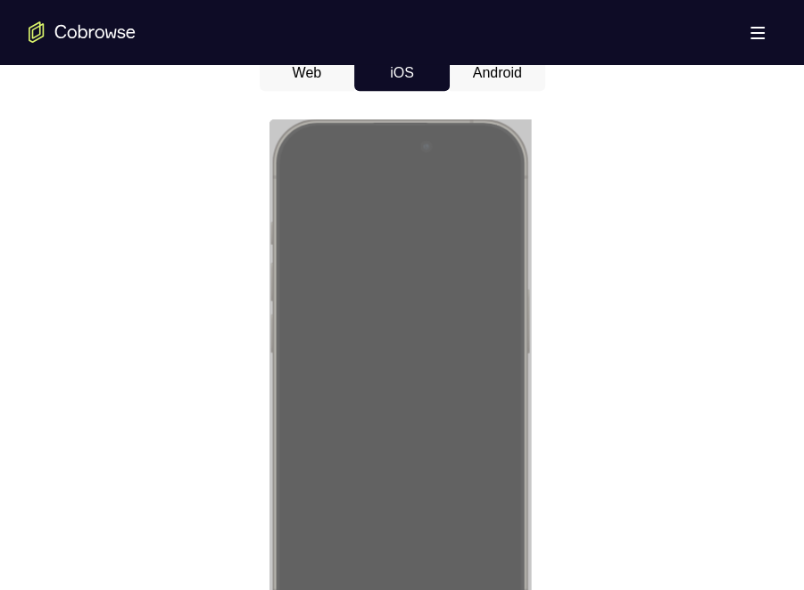
click at [432, 70] on button "Android" at bounding box center [497, 73] width 95 height 36
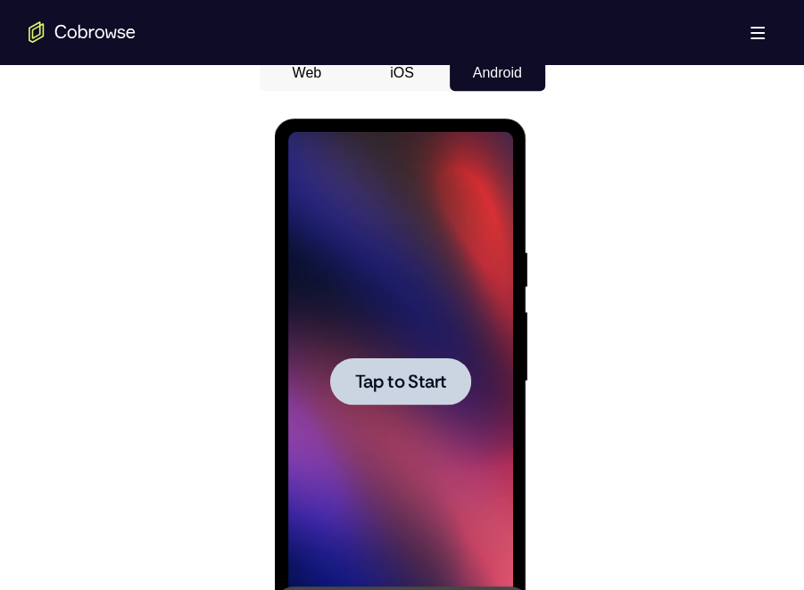
click at [402, 368] on div at bounding box center [400, 381] width 141 height 47
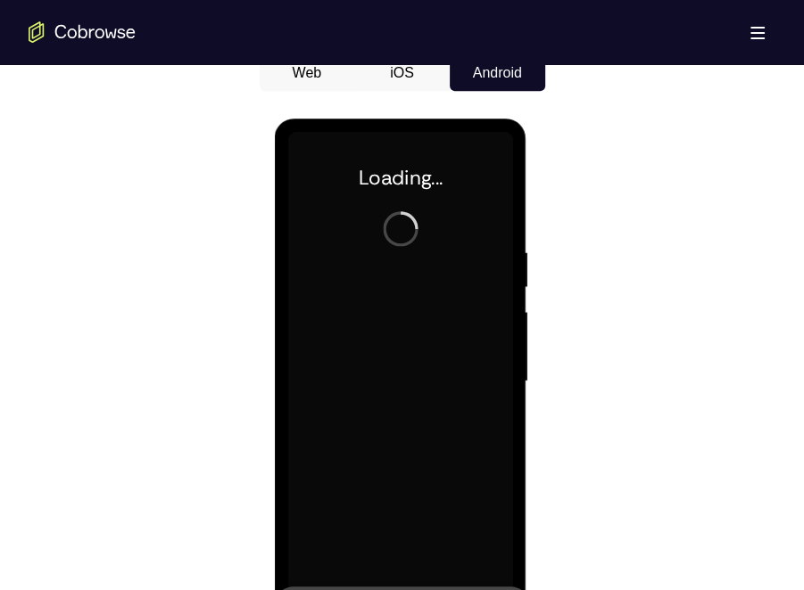
scroll to position [981, 0]
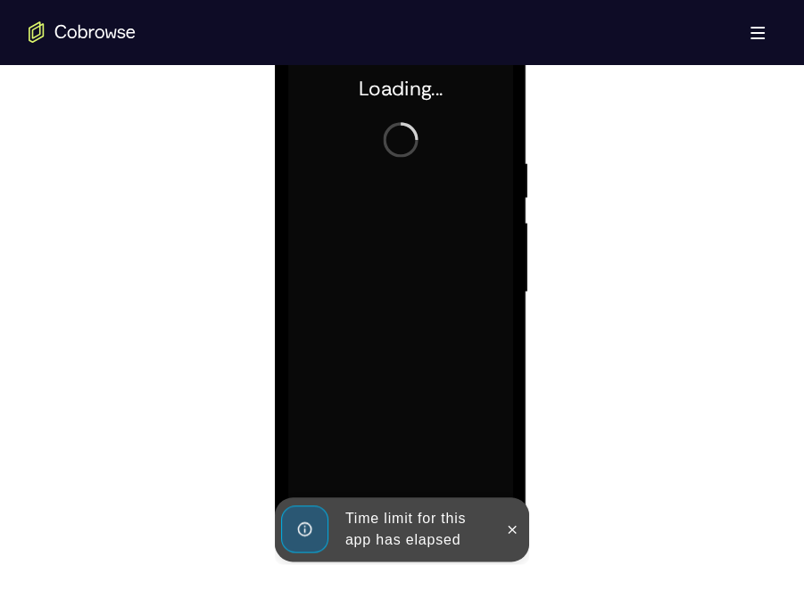
click at [432, 447] on button at bounding box center [512, 530] width 29 height 29
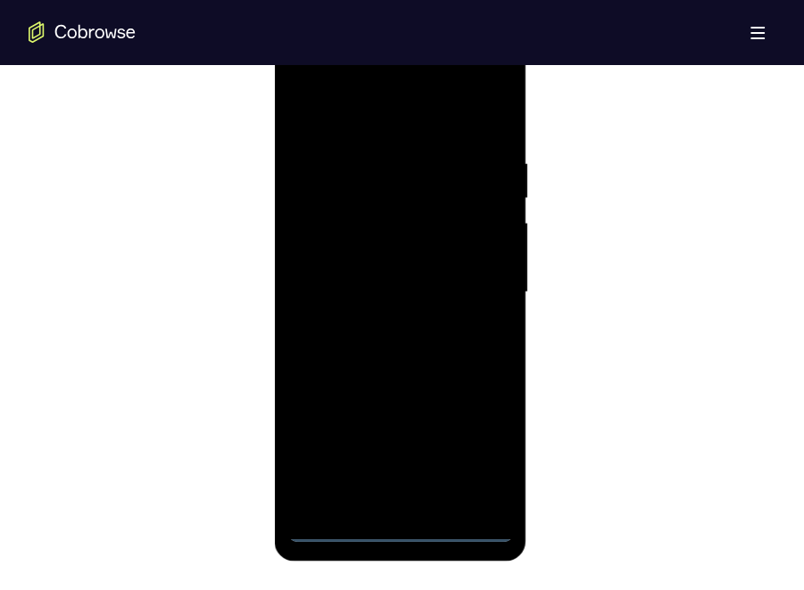
click at [400, 447] on div at bounding box center [400, 293] width 225 height 500
click at [432, 257] on div at bounding box center [400, 293] width 225 height 500
click at [381, 276] on div at bounding box center [400, 293] width 225 height 500
click at [331, 163] on div at bounding box center [400, 293] width 225 height 500
click at [432, 447] on div at bounding box center [400, 293] width 225 height 500
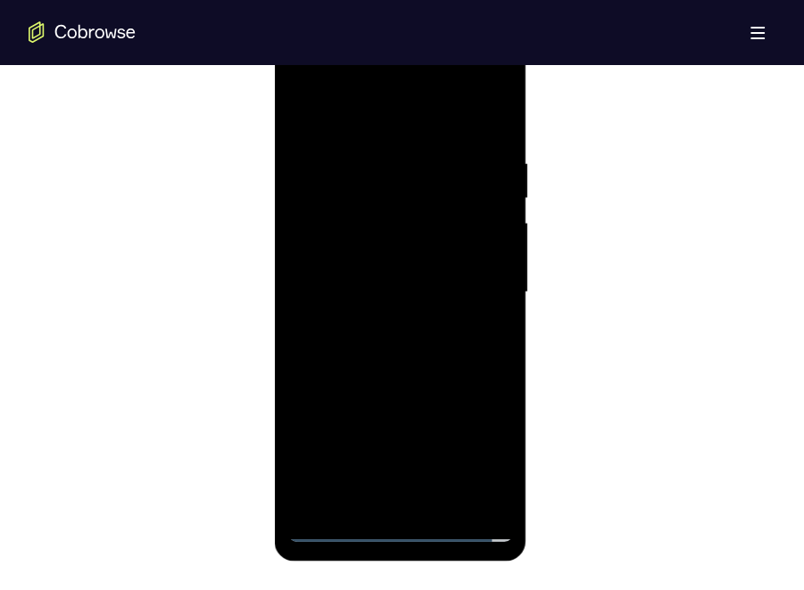
scroll to position [892, 0]
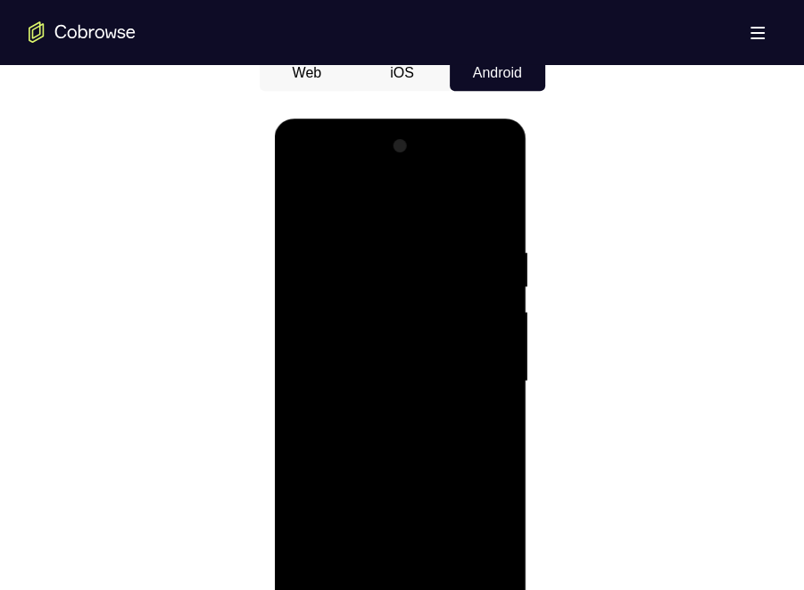
click at [373, 254] on div at bounding box center [400, 382] width 225 height 500
click at [357, 240] on div at bounding box center [400, 382] width 225 height 500
click at [346, 277] on div at bounding box center [400, 382] width 225 height 500
click at [377, 378] on div at bounding box center [400, 382] width 225 height 500
click at [371, 391] on div at bounding box center [400, 382] width 225 height 500
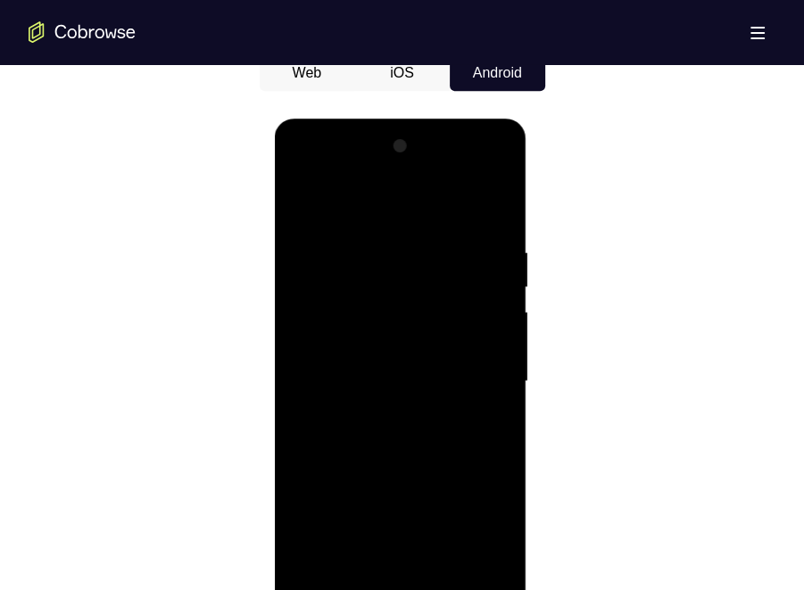
click at [375, 391] on div at bounding box center [400, 382] width 225 height 500
click at [384, 415] on div at bounding box center [400, 382] width 225 height 500
click at [351, 372] on div at bounding box center [400, 382] width 225 height 500
click at [424, 340] on div at bounding box center [400, 382] width 225 height 500
drag, startPoint x: 429, startPoint y: 372, endPoint x: 420, endPoint y: 370, distance: 9.1
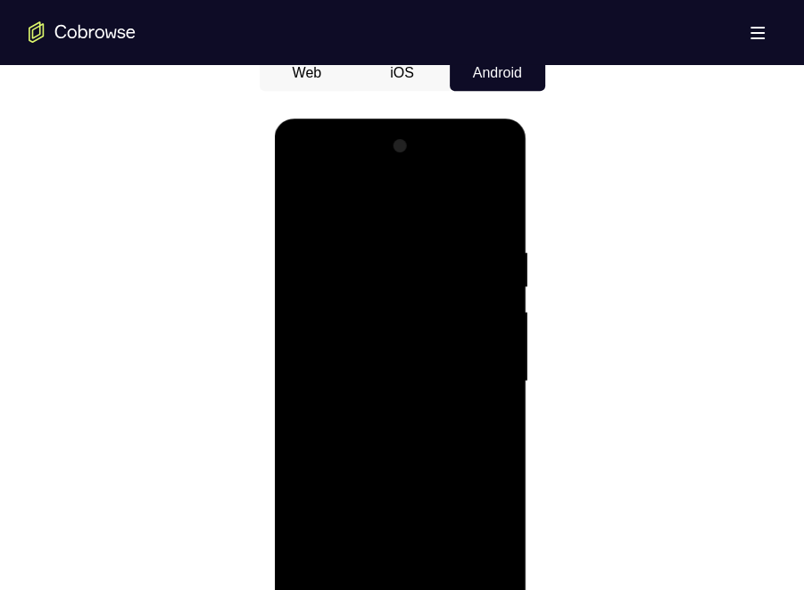
click at [425, 373] on div at bounding box center [400, 382] width 225 height 500
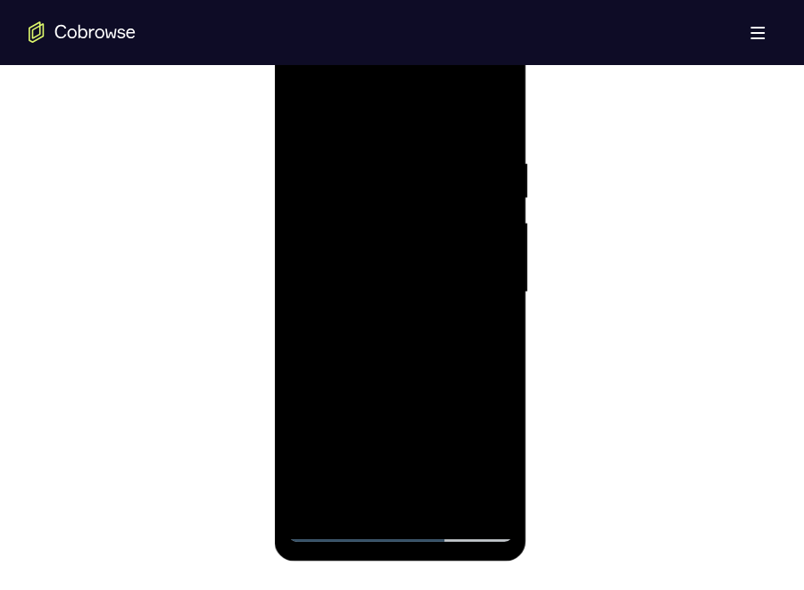
click at [361, 281] on div at bounding box center [400, 293] width 225 height 500
click at [432, 293] on div at bounding box center [400, 293] width 225 height 500
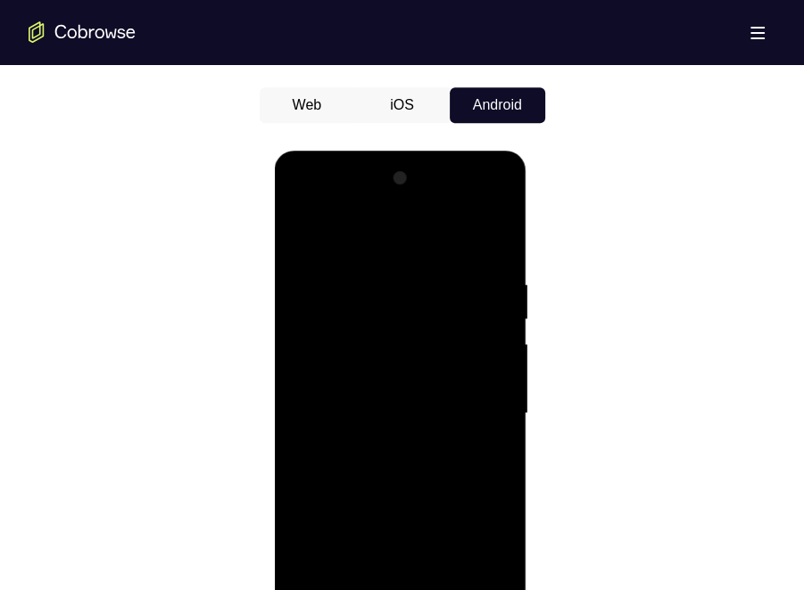
scroll to position [892, 0]
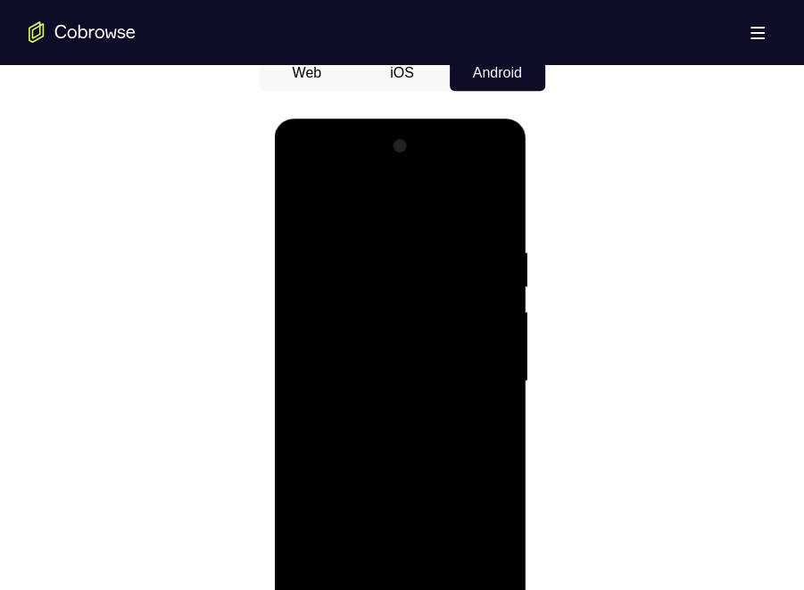
click at [432, 203] on div at bounding box center [400, 382] width 225 height 500
click at [349, 384] on div at bounding box center [400, 382] width 225 height 500
click at [432, 362] on div at bounding box center [402, 379] width 747 height 549
drag, startPoint x: 1013, startPoint y: 468, endPoint x: 403, endPoint y: 566, distance: 618.0
click at [432, 351] on div at bounding box center [402, 379] width 747 height 549
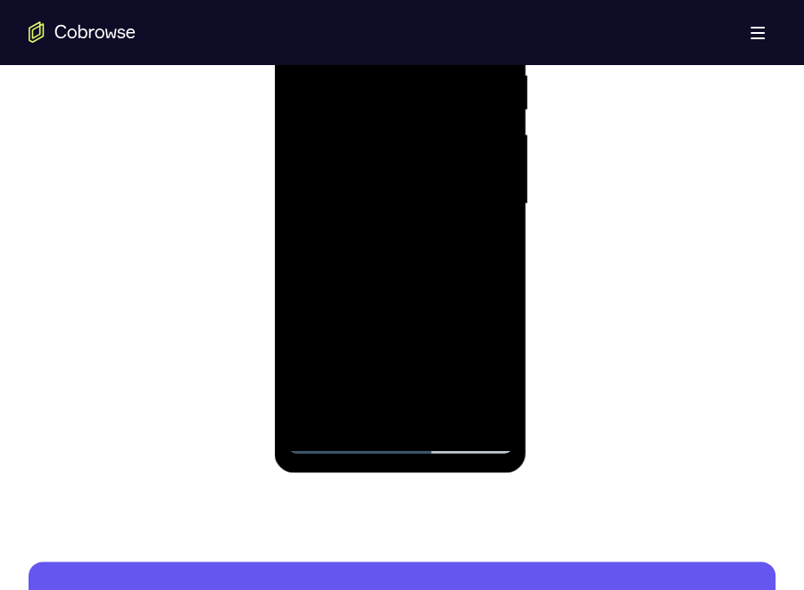
scroll to position [1070, 0]
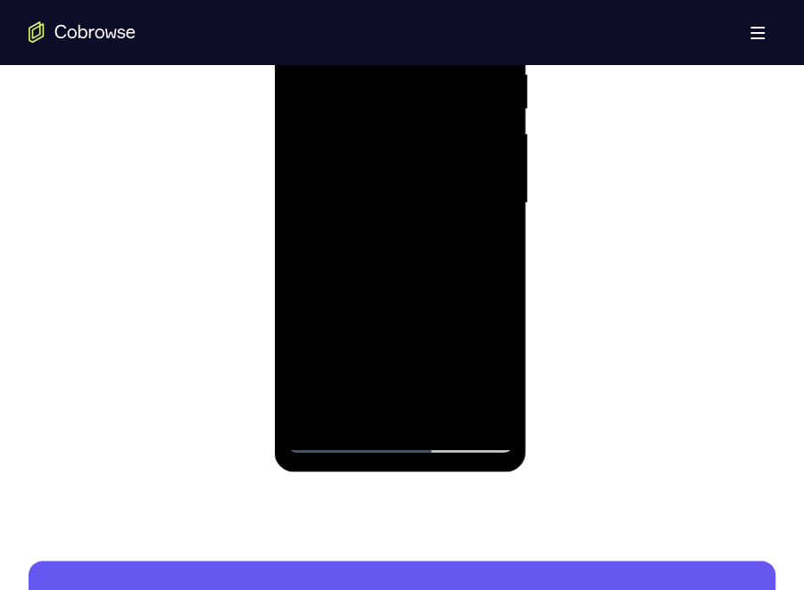
click at [343, 436] on div at bounding box center [400, 204] width 225 height 500
click at [426, 313] on div at bounding box center [400, 204] width 225 height 500
click at [432, 192] on div at bounding box center [400, 204] width 225 height 500
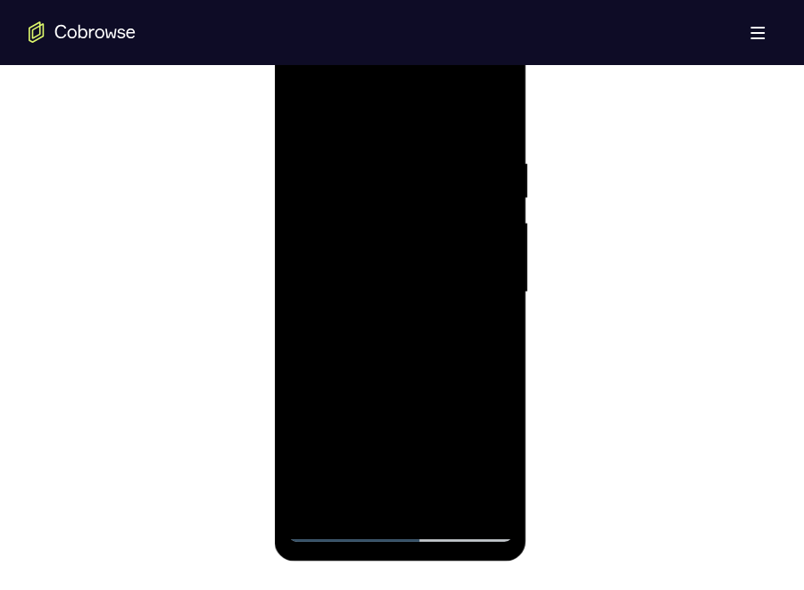
click at [432, 297] on div at bounding box center [400, 293] width 225 height 500
click at [425, 447] on div at bounding box center [400, 293] width 225 height 500
